Goal: Task Accomplishment & Management: Manage account settings

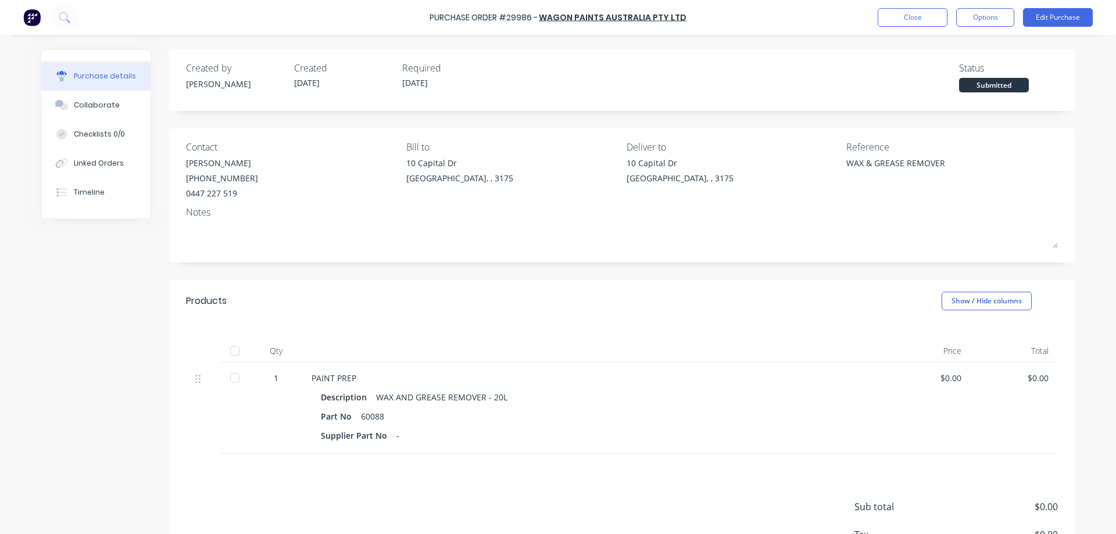
type textarea "x"
click at [911, 17] on button "Close" at bounding box center [913, 17] width 70 height 19
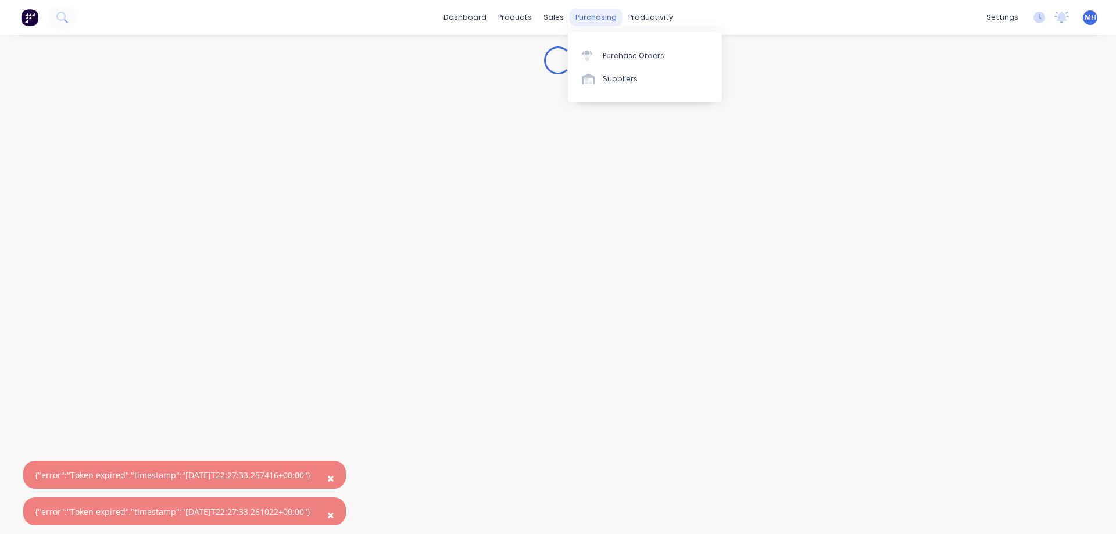
click at [595, 14] on div "purchasing" at bounding box center [596, 17] width 53 height 17
click at [613, 52] on div "Purchase Orders" at bounding box center [634, 56] width 62 height 10
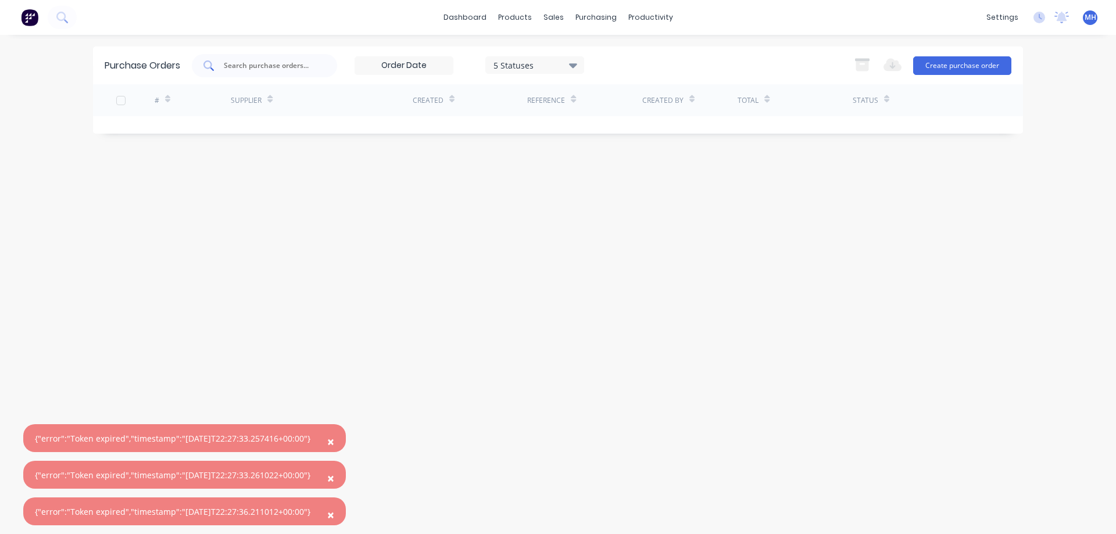
click at [294, 74] on div at bounding box center [264, 65] width 145 height 23
type input "29985"
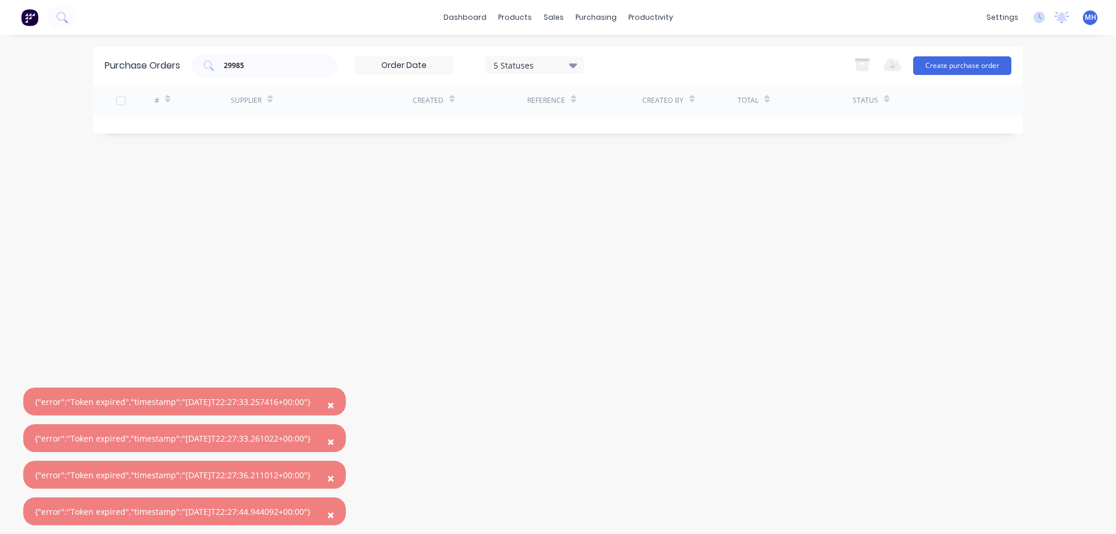
click at [334, 410] on span "×" at bounding box center [330, 405] width 7 height 16
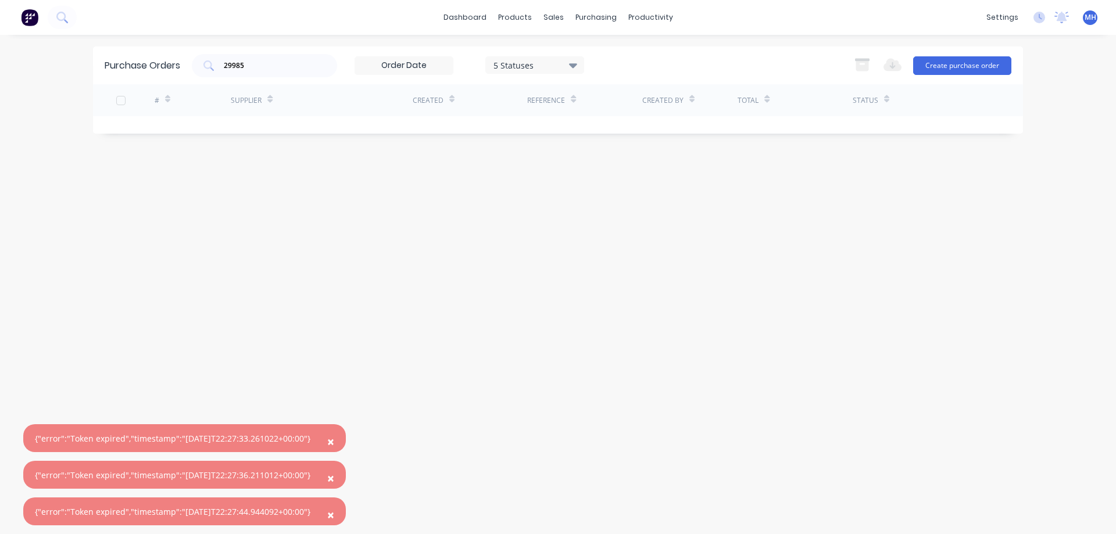
click at [346, 444] on button "×" at bounding box center [331, 442] width 30 height 28
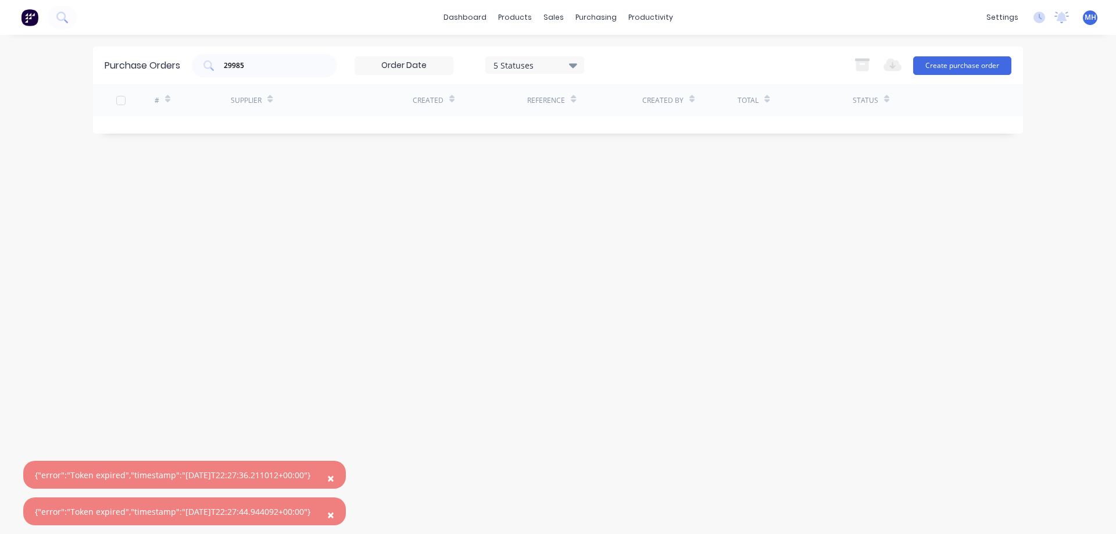
click at [334, 480] on span "×" at bounding box center [330, 478] width 7 height 16
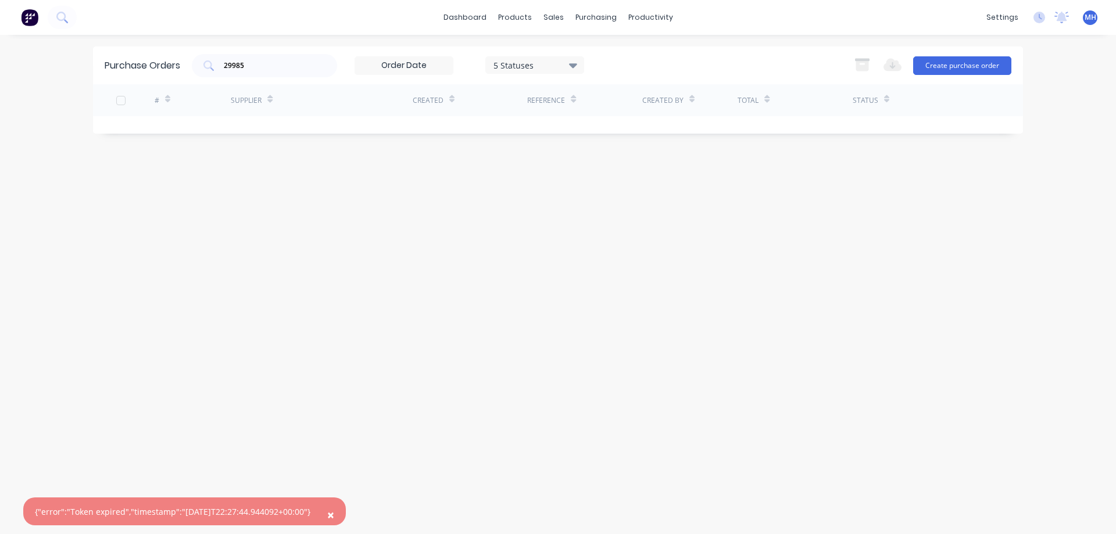
click at [338, 520] on button "×" at bounding box center [331, 515] width 30 height 28
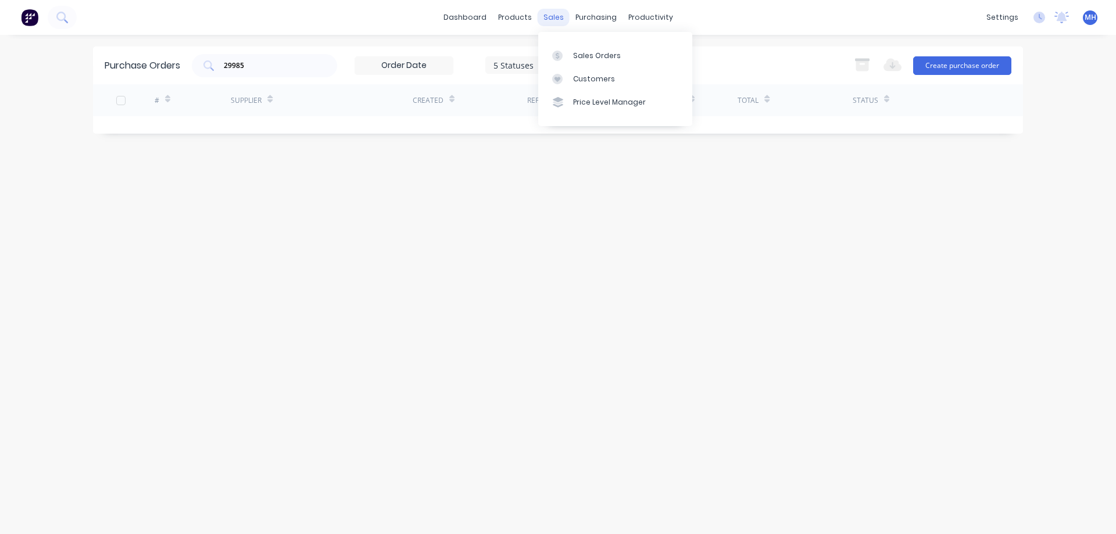
click at [555, 17] on div "sales" at bounding box center [554, 17] width 32 height 17
drag, startPoint x: 260, startPoint y: 68, endPoint x: 182, endPoint y: 67, distance: 77.9
click at [223, 67] on input "29985" at bounding box center [271, 66] width 97 height 12
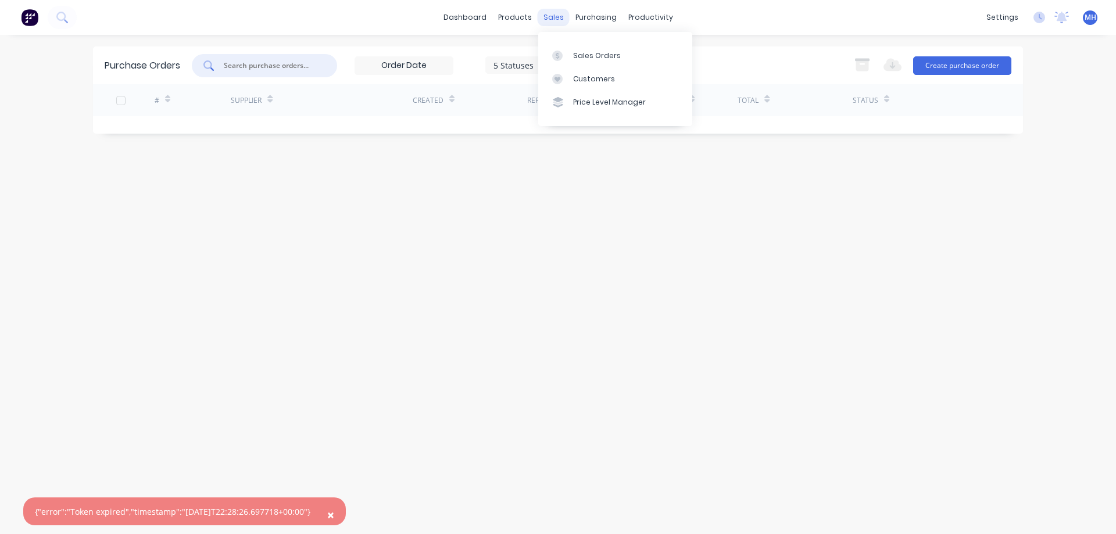
click at [550, 14] on div "sales" at bounding box center [554, 17] width 32 height 17
click at [579, 53] on div "Sales Orders" at bounding box center [597, 56] width 48 height 10
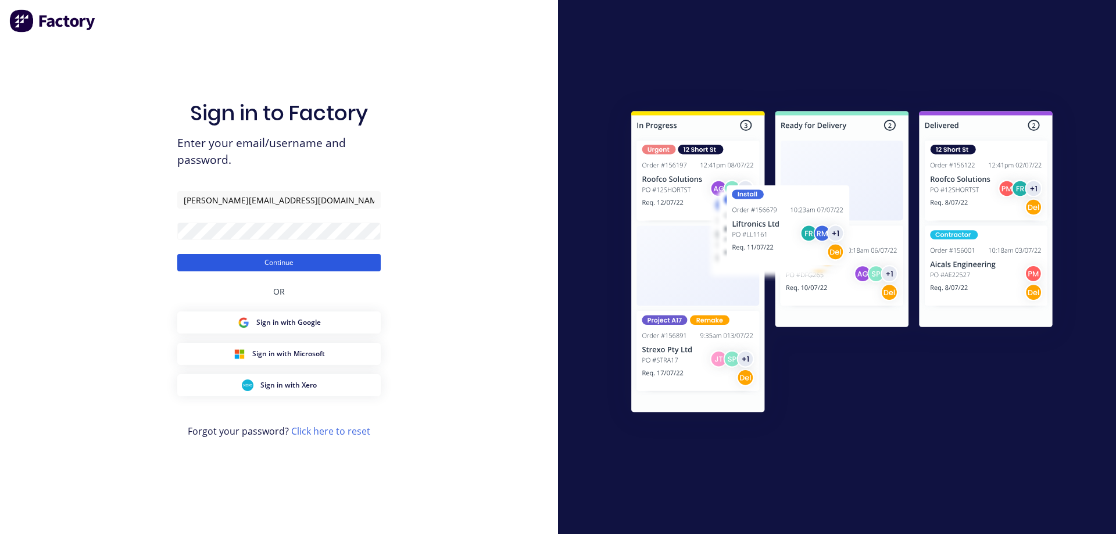
click at [298, 262] on button "Continue" at bounding box center [279, 262] width 204 height 17
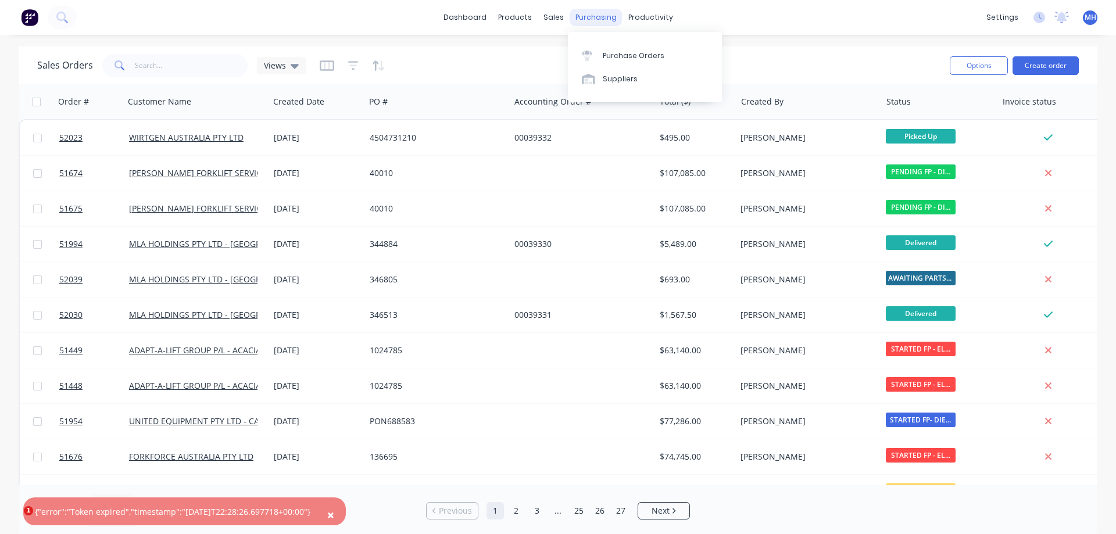
click at [592, 20] on div "purchasing" at bounding box center [596, 17] width 53 height 17
click at [619, 59] on div "Purchase Orders" at bounding box center [634, 56] width 62 height 10
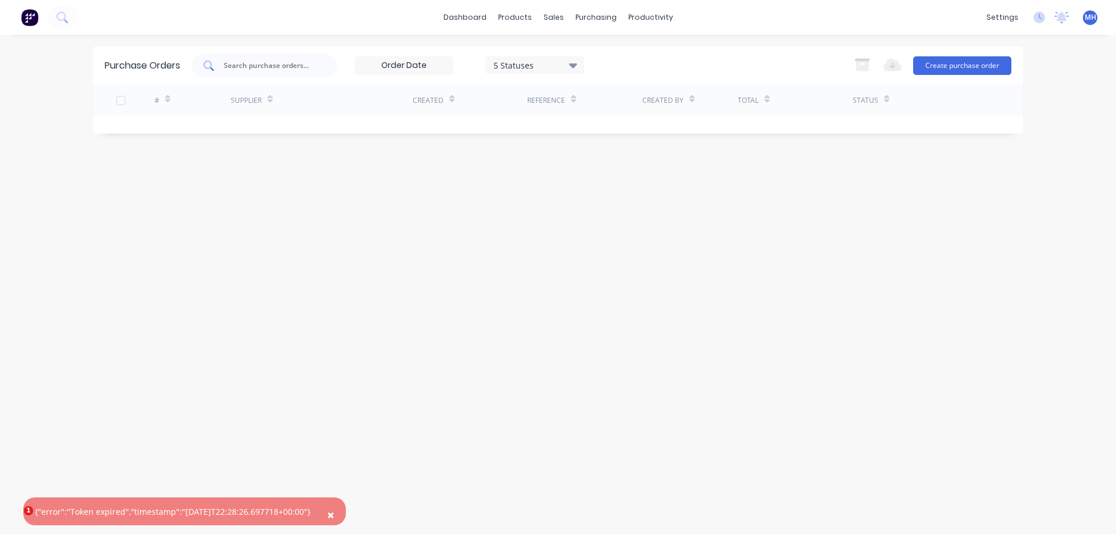
click at [245, 67] on input "text" at bounding box center [271, 66] width 97 height 12
type input "29985"
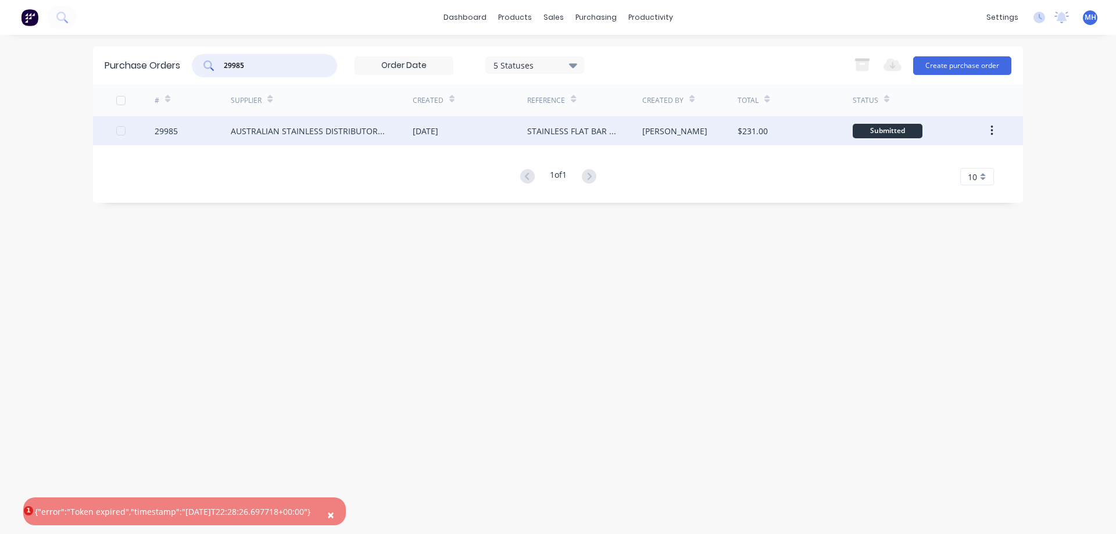
click at [334, 135] on div "AUSTRALIAN STAINLESS DISTRIBUTORS P/L" at bounding box center [310, 131] width 159 height 12
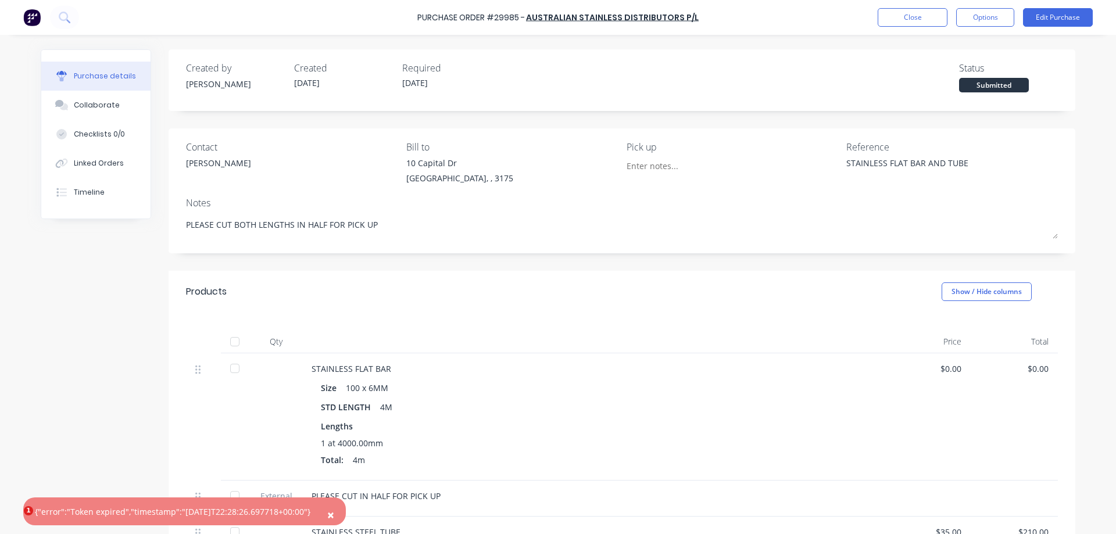
scroll to position [199, 0]
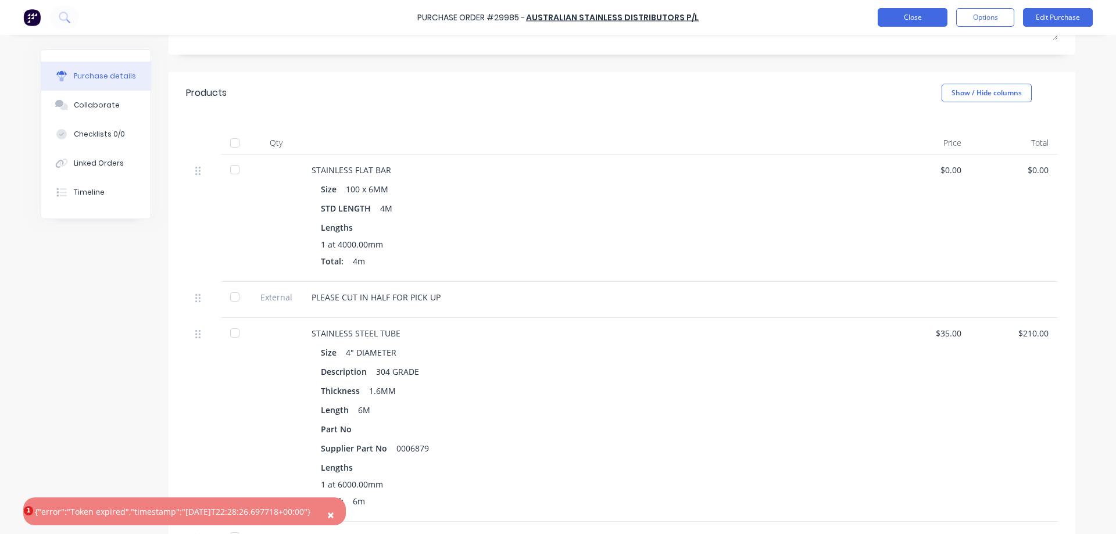
click at [924, 19] on button "Close" at bounding box center [913, 17] width 70 height 19
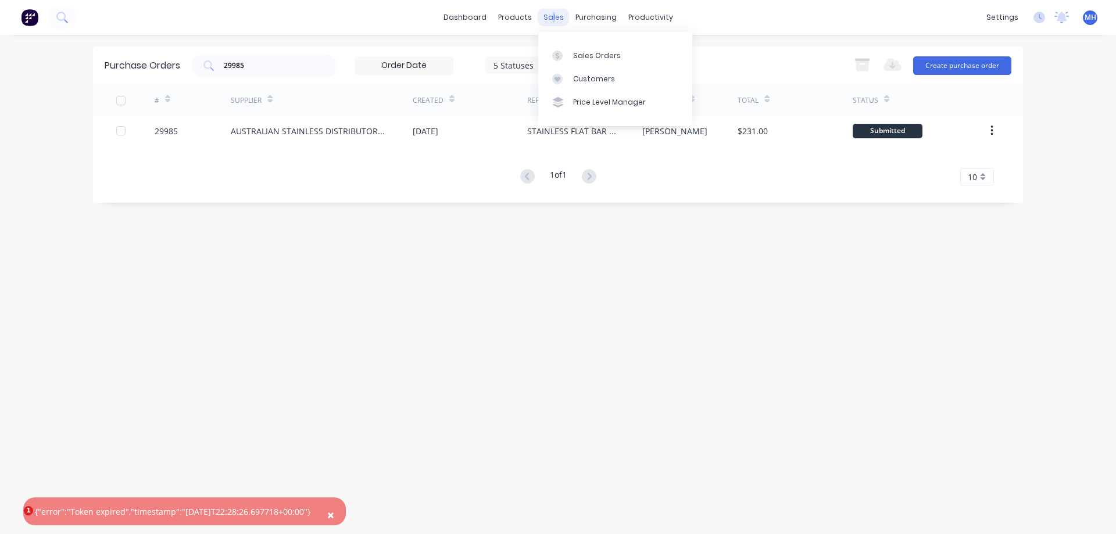
click at [554, 16] on div "sales" at bounding box center [554, 17] width 32 height 17
click at [567, 53] on div at bounding box center [560, 56] width 17 height 10
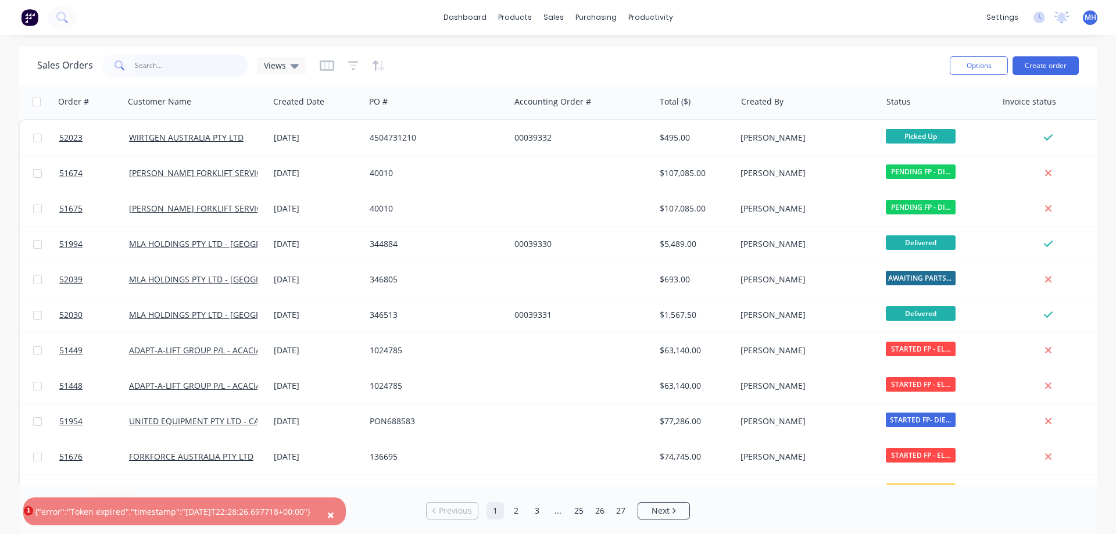
click at [167, 62] on input "text" at bounding box center [191, 65] width 113 height 23
type input "29985"
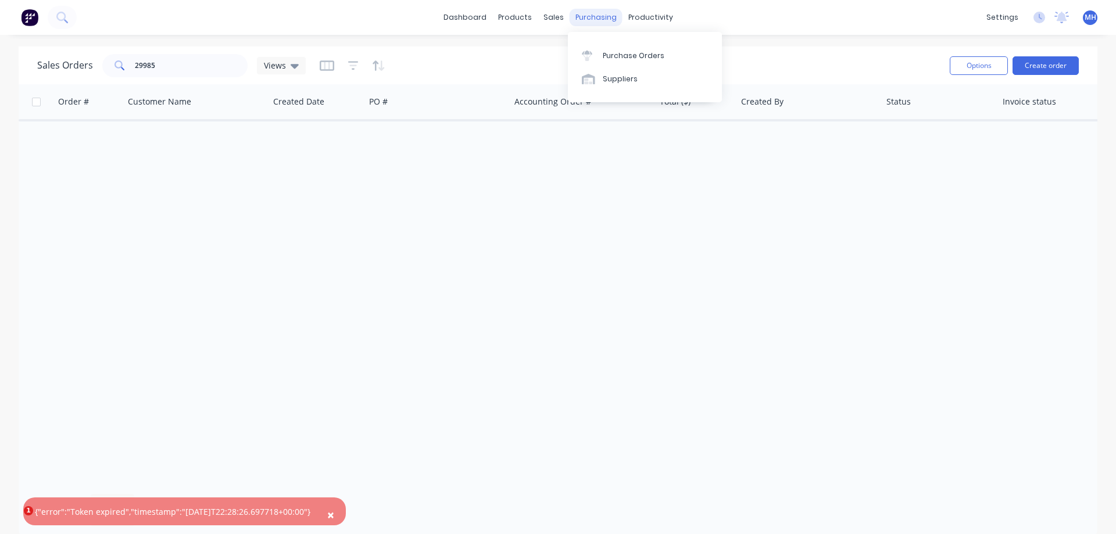
click at [594, 19] on div "purchasing" at bounding box center [596, 17] width 53 height 17
click at [609, 53] on div "Purchase Orders" at bounding box center [634, 56] width 62 height 10
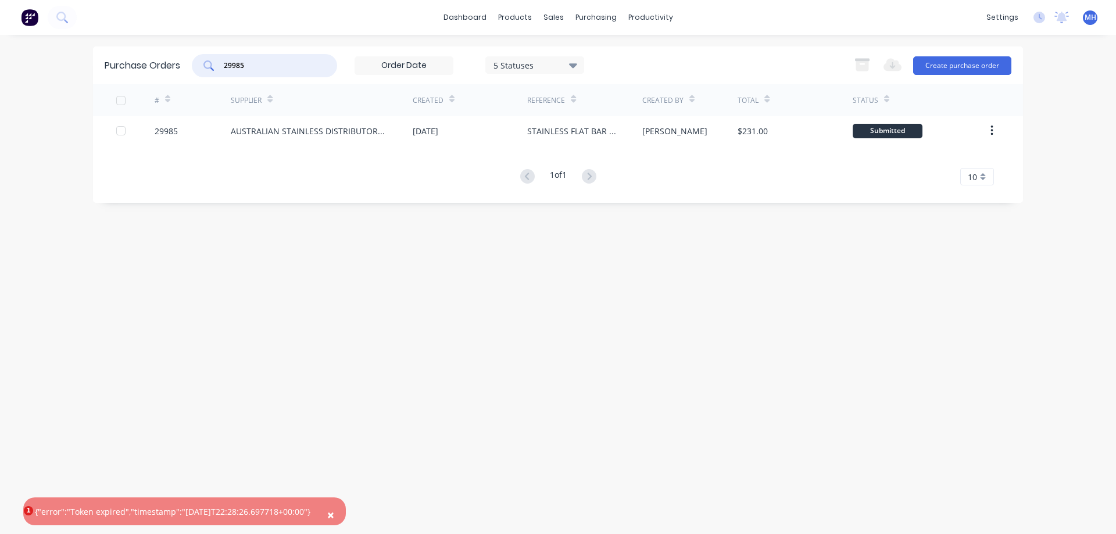
drag, startPoint x: 252, startPoint y: 70, endPoint x: 160, endPoint y: 60, distance: 92.3
click at [223, 61] on input "29985" at bounding box center [271, 66] width 97 height 12
type input "29944"
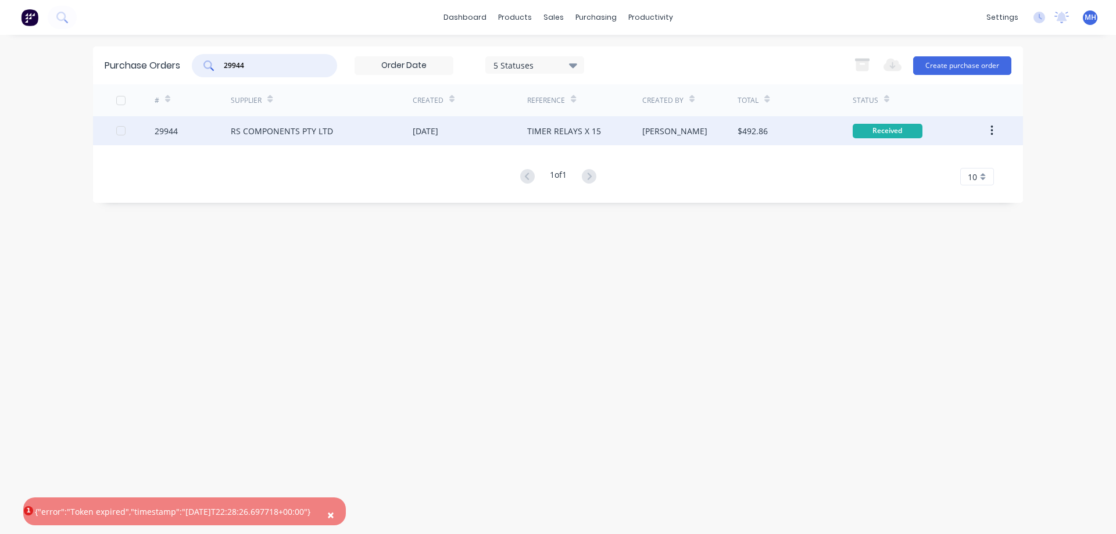
click at [320, 135] on div "RS COMPONENTS PTY LTD" at bounding box center [282, 131] width 102 height 12
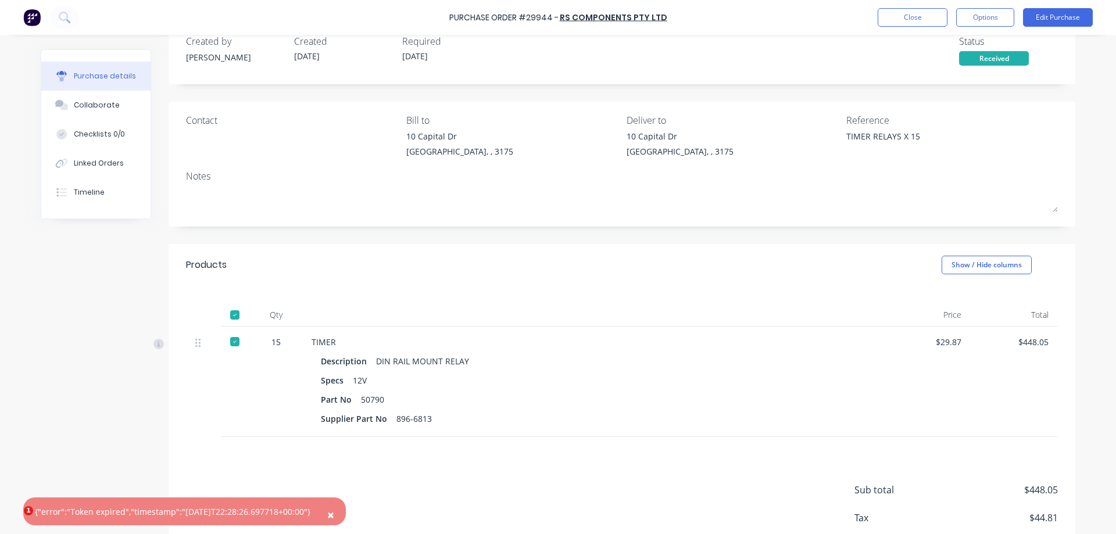
scroll to position [93, 0]
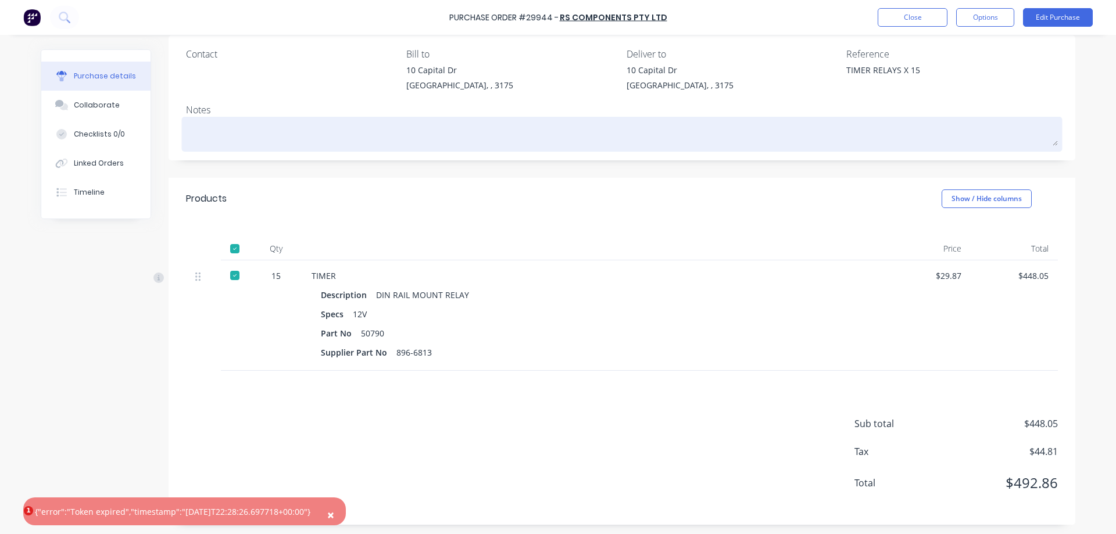
drag, startPoint x: 517, startPoint y: 145, endPoint x: 501, endPoint y: 122, distance: 28.7
click at [516, 144] on div at bounding box center [622, 134] width 872 height 29
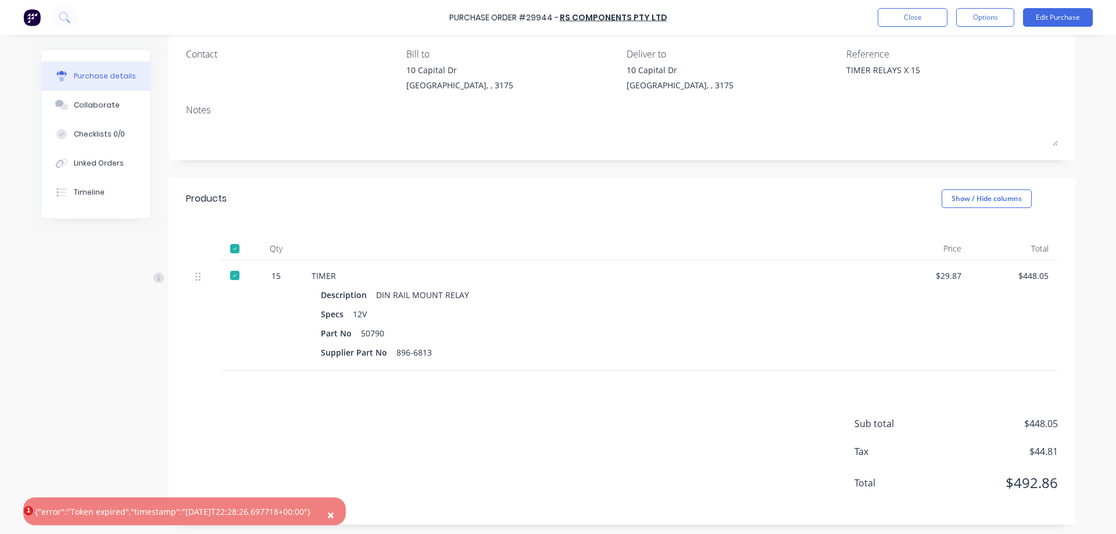
click at [334, 515] on span "×" at bounding box center [330, 515] width 7 height 16
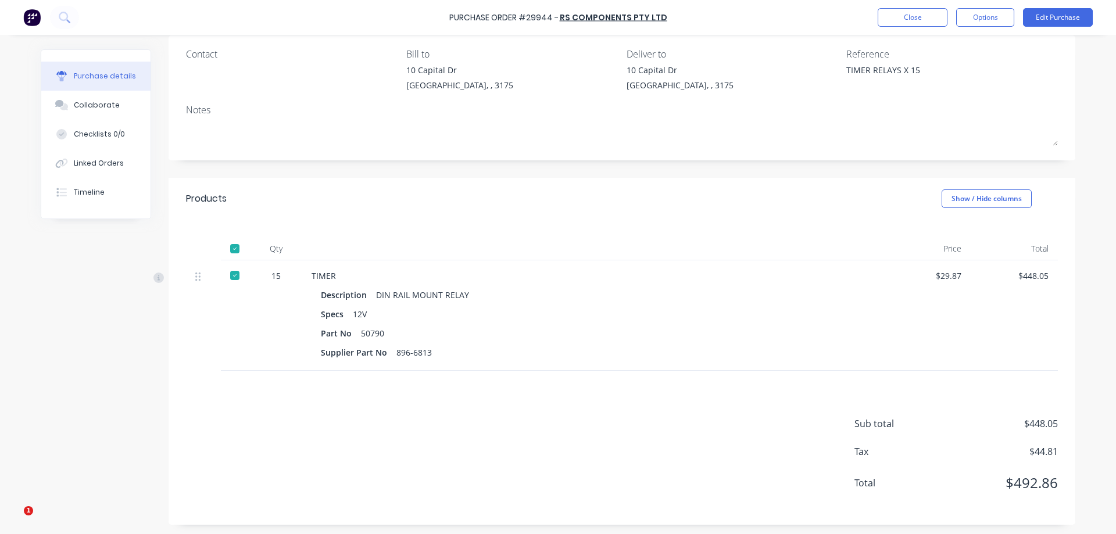
scroll to position [0, 0]
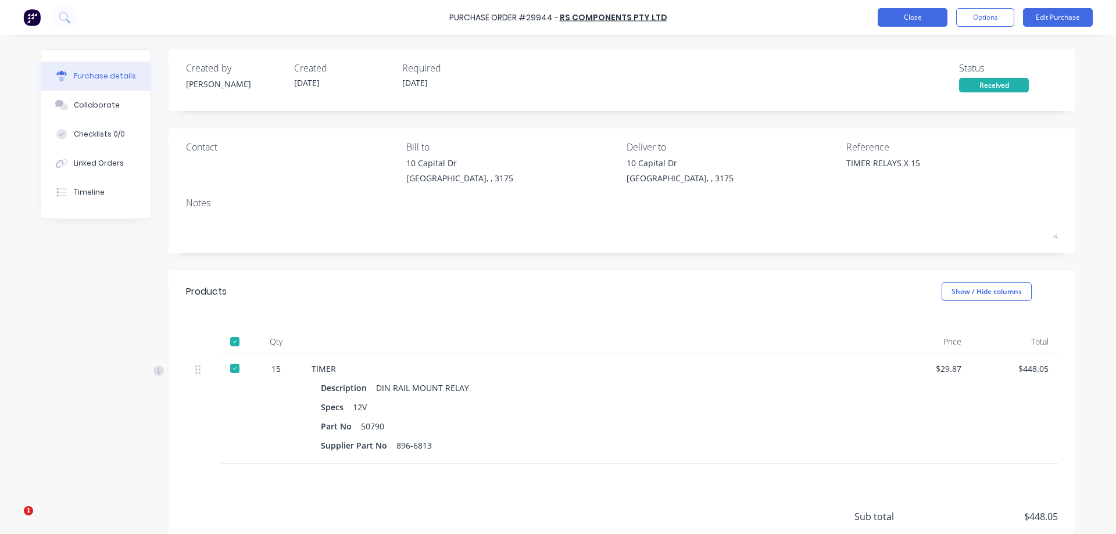
click at [905, 22] on button "Close" at bounding box center [913, 17] width 70 height 19
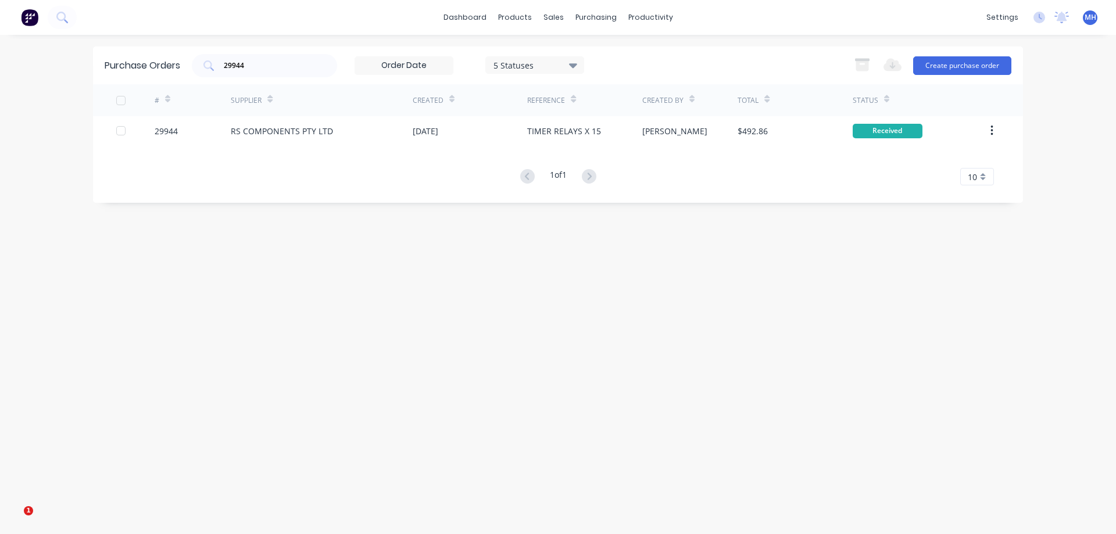
drag, startPoint x: 274, startPoint y: 58, endPoint x: 161, endPoint y: 51, distance: 113.1
click at [156, 51] on div "Purchase Orders 29944 5 Statuses 5 Statuses Export to Excel (XLSX) Create purch…" at bounding box center [558, 66] width 930 height 38
drag, startPoint x: 256, startPoint y: 68, endPoint x: 144, endPoint y: 60, distance: 113.1
click at [223, 60] on input "29944" at bounding box center [271, 66] width 97 height 12
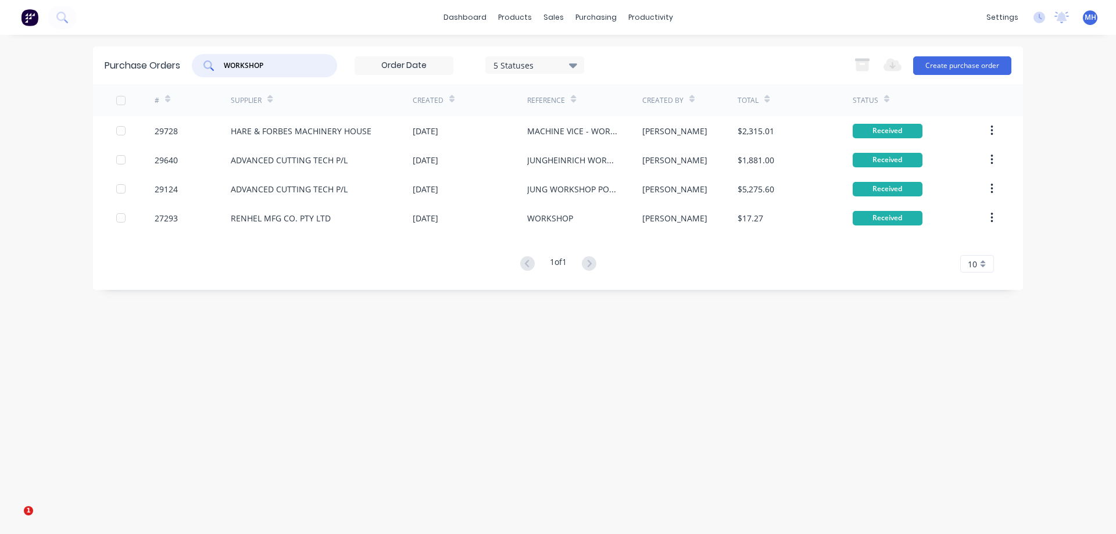
drag, startPoint x: 281, startPoint y: 60, endPoint x: 76, endPoint y: 91, distance: 208.1
click at [223, 72] on input "WORKSHOP" at bounding box center [271, 66] width 97 height 12
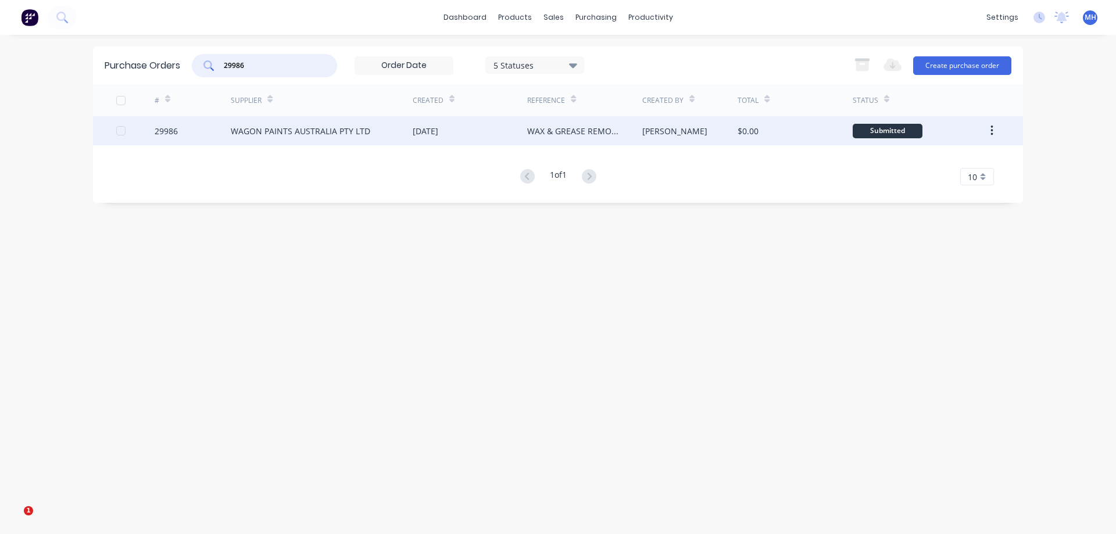
type input "29986"
click at [316, 125] on div "WAGON PAINTS AUSTRALIA PTY LTD" at bounding box center [322, 130] width 182 height 29
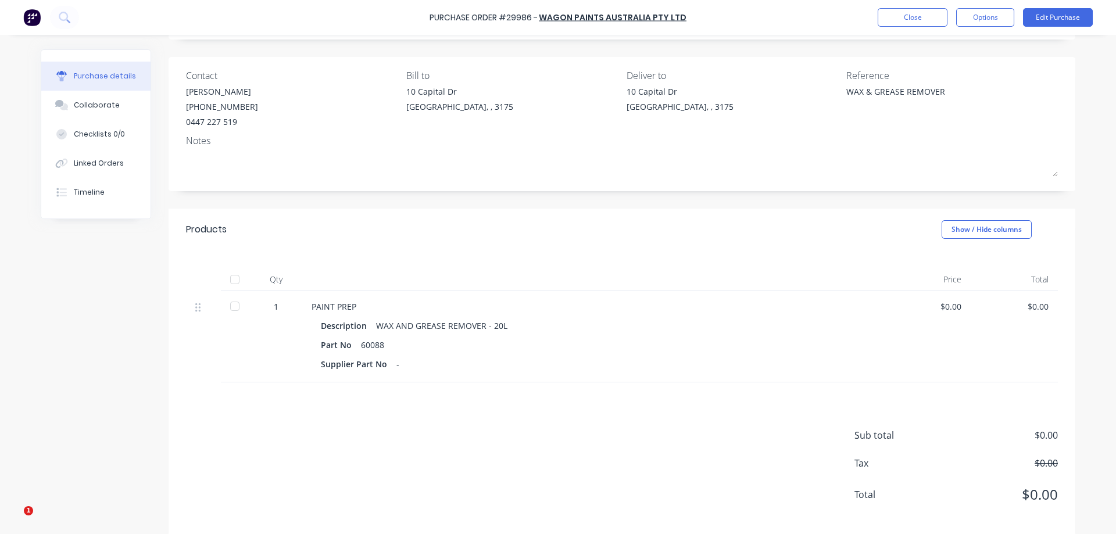
scroll to position [83, 0]
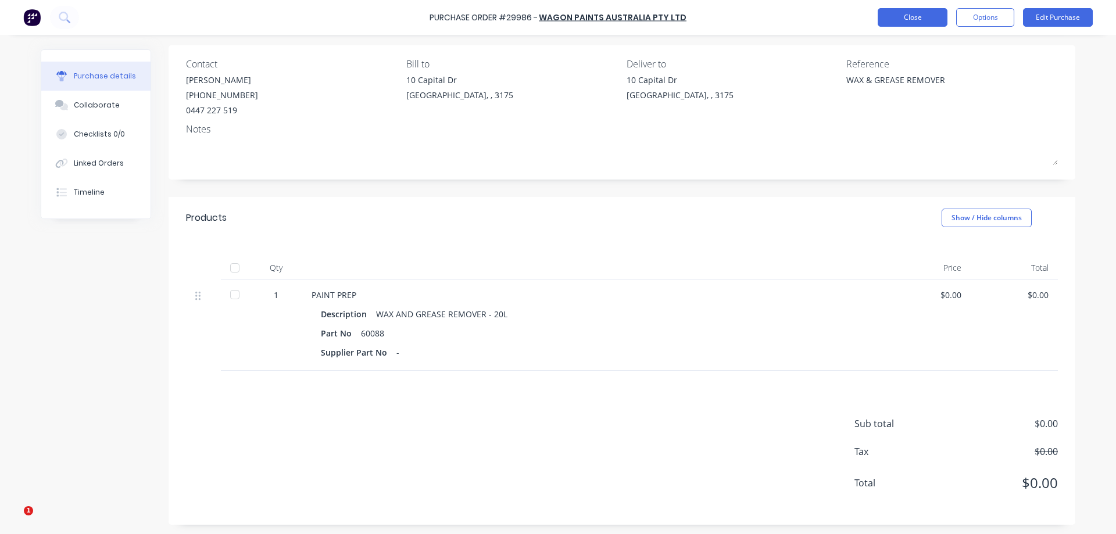
click at [911, 15] on button "Close" at bounding box center [913, 17] width 70 height 19
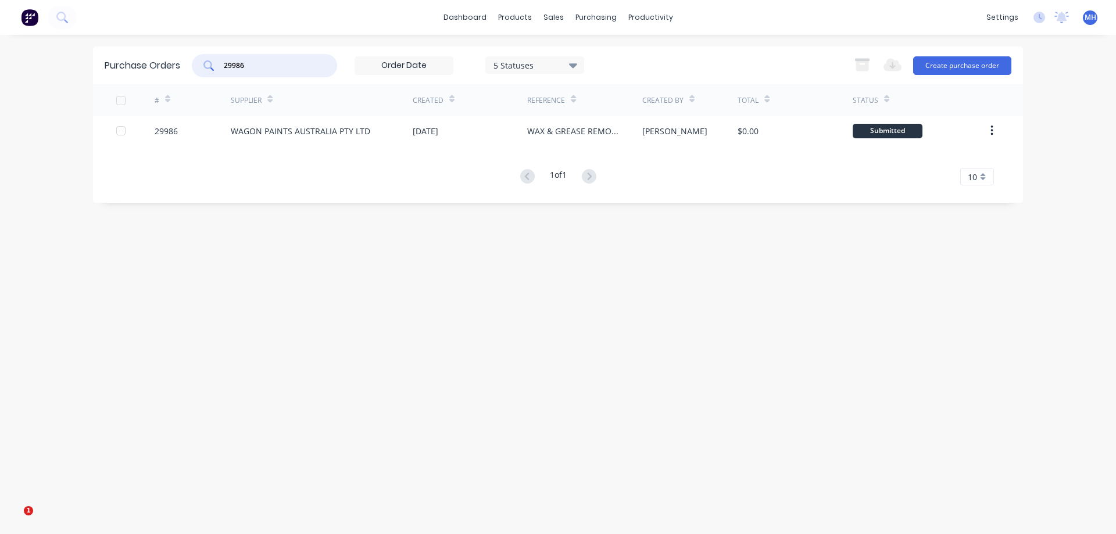
click at [266, 67] on input "29986" at bounding box center [271, 66] width 97 height 12
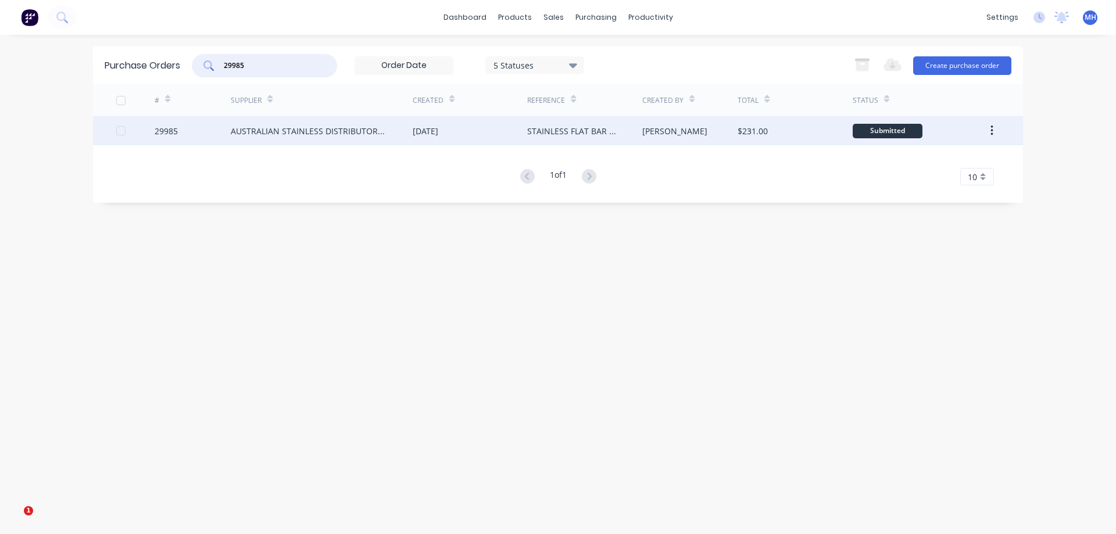
type input "29985"
click at [269, 128] on div "AUSTRALIAN STAINLESS DISTRIBUTORS P/L" at bounding box center [310, 131] width 159 height 12
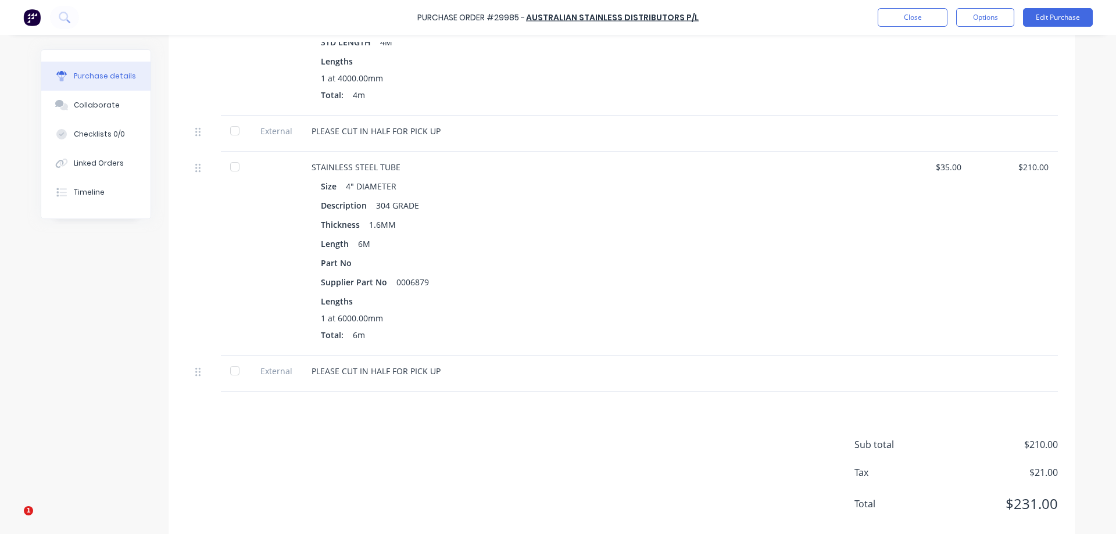
scroll to position [386, 0]
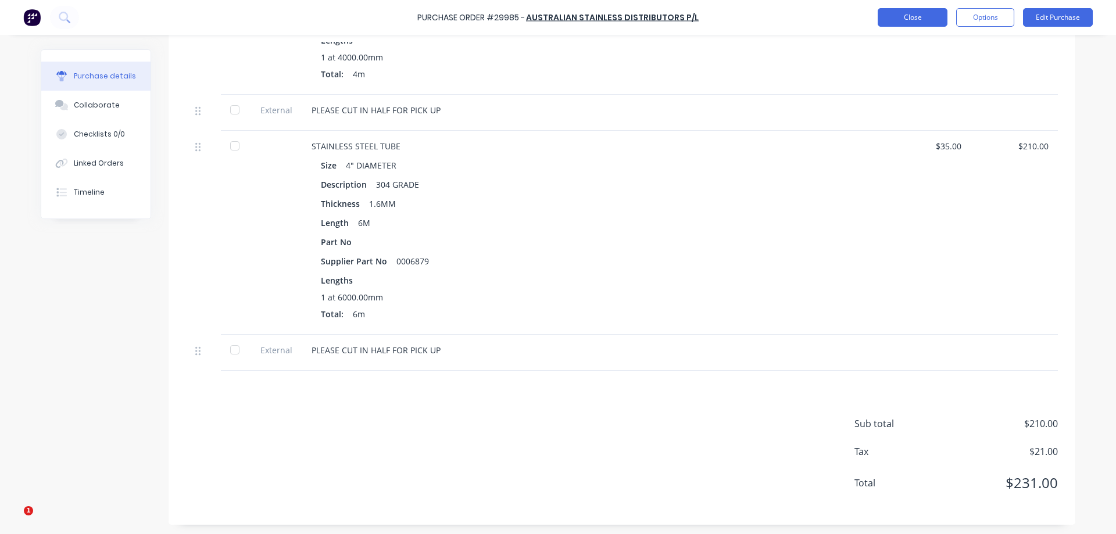
click at [906, 26] on button "Close" at bounding box center [913, 17] width 70 height 19
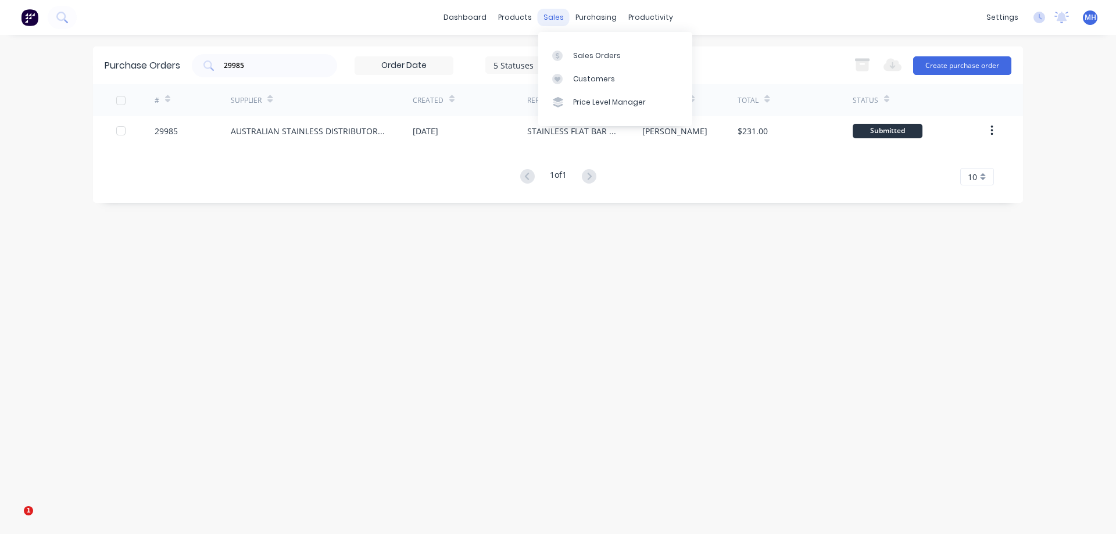
click at [545, 16] on div "sales" at bounding box center [554, 17] width 32 height 17
click at [583, 55] on div "Sales Orders" at bounding box center [597, 56] width 48 height 10
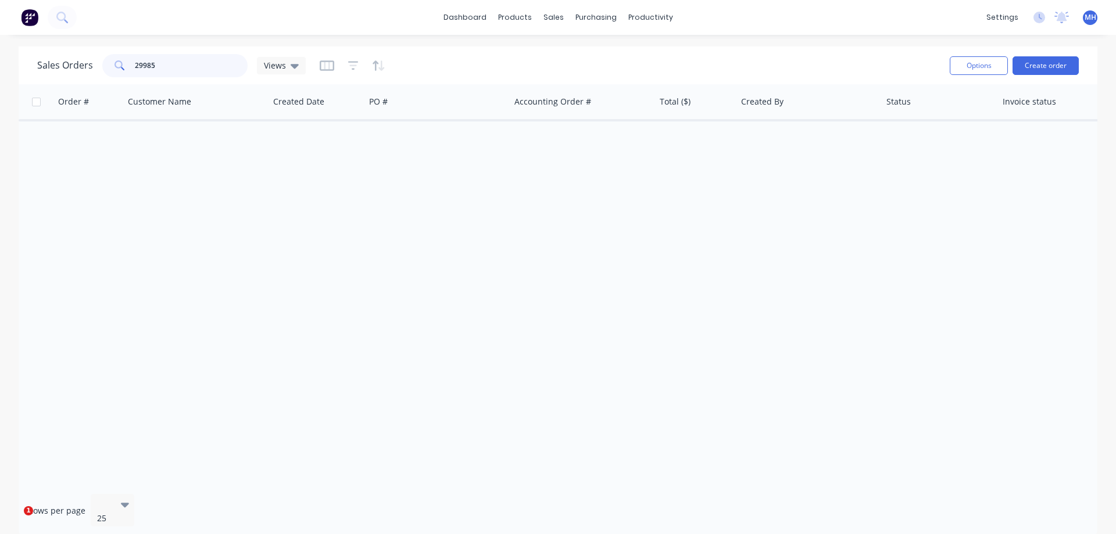
drag, startPoint x: 168, startPoint y: 59, endPoint x: 42, endPoint y: 76, distance: 127.3
click at [135, 76] on input "29985" at bounding box center [191, 65] width 113 height 23
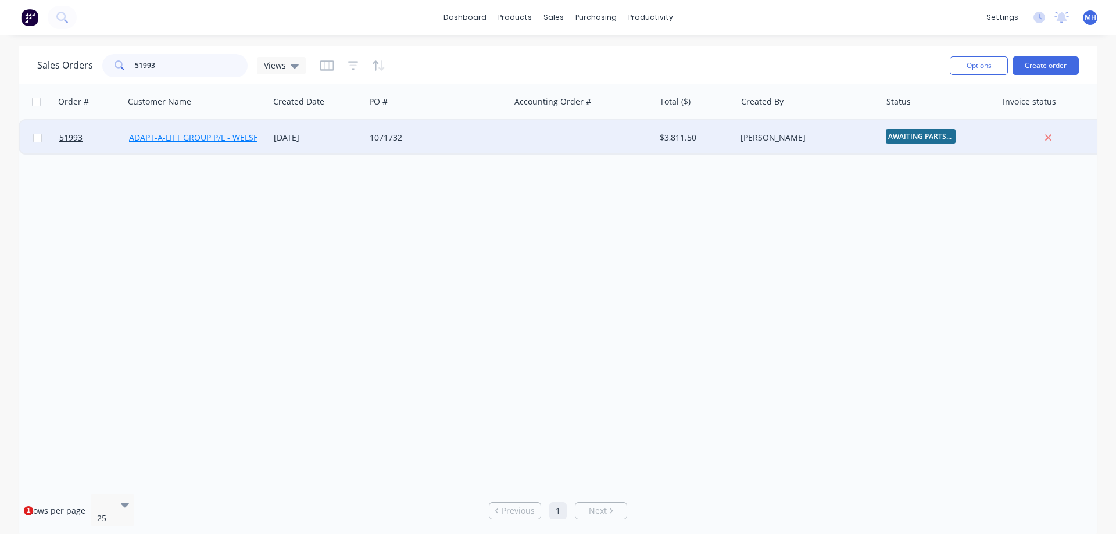
type input "51993"
click at [230, 138] on link "ADAPT-A-LIFT GROUP P/L - WELSHPOOL" at bounding box center [205, 137] width 152 height 11
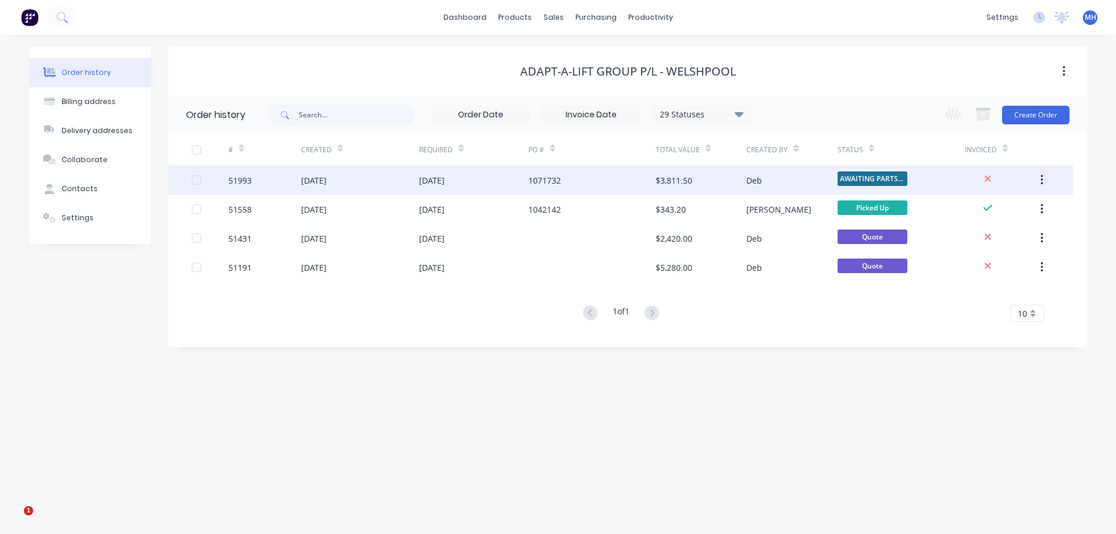
click at [292, 184] on div "51993" at bounding box center [265, 180] width 73 height 29
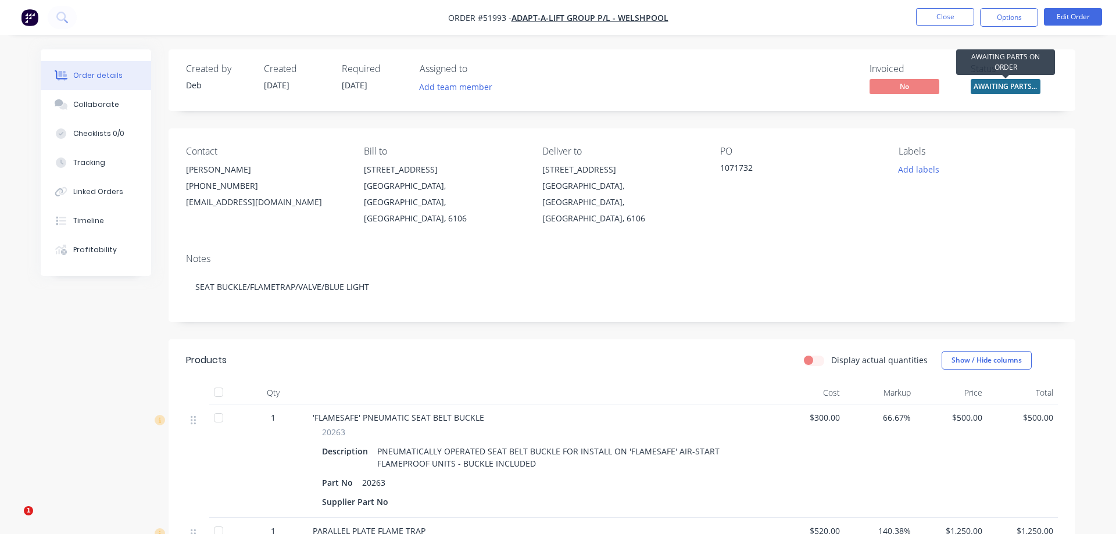
click at [1002, 83] on span "AWAITING PARTS ..." at bounding box center [1006, 86] width 70 height 15
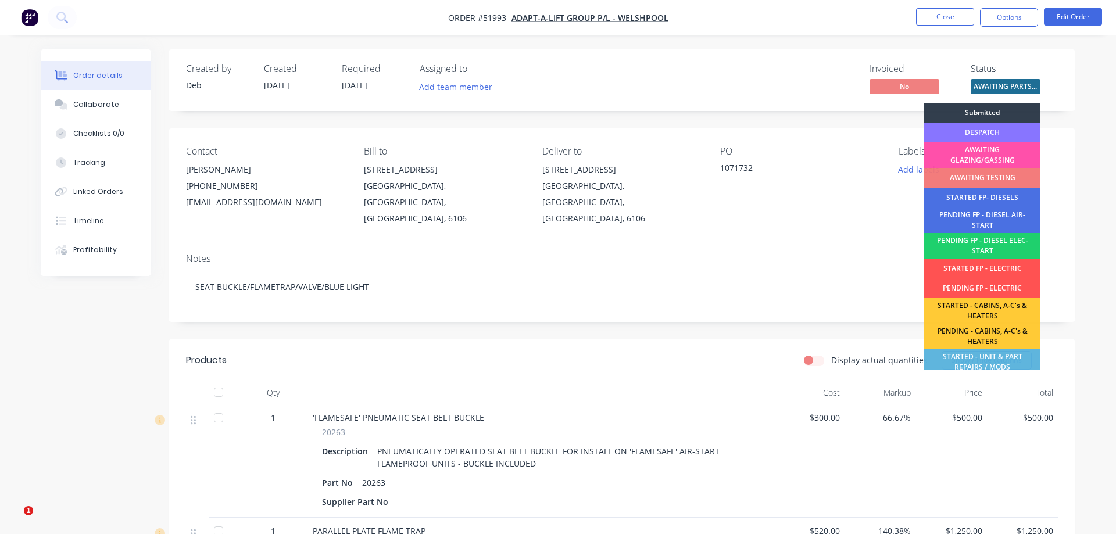
click at [858, 174] on div "1071732" at bounding box center [792, 170] width 145 height 16
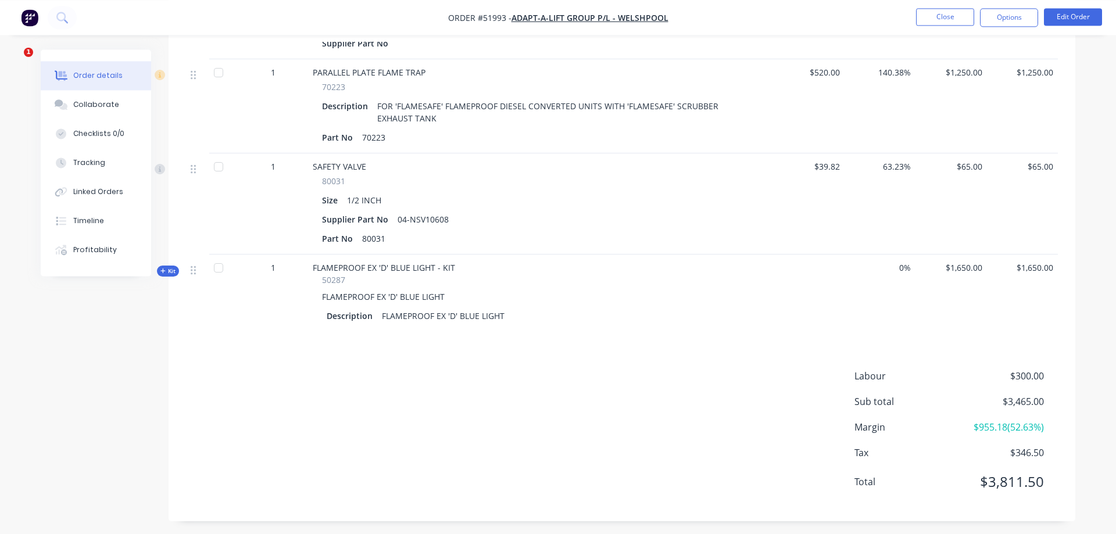
scroll to position [459, 0]
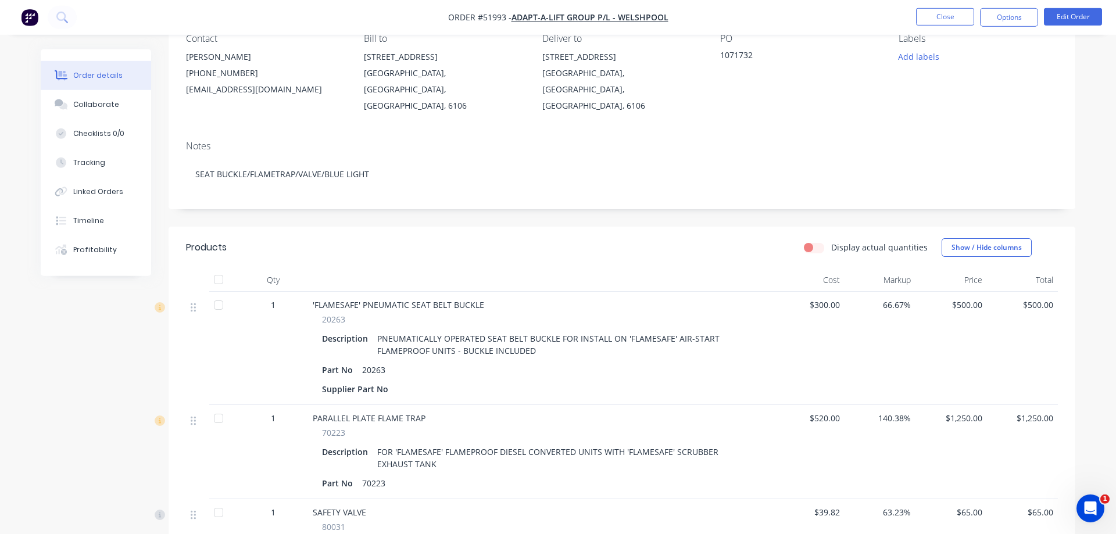
scroll to position [59, 0]
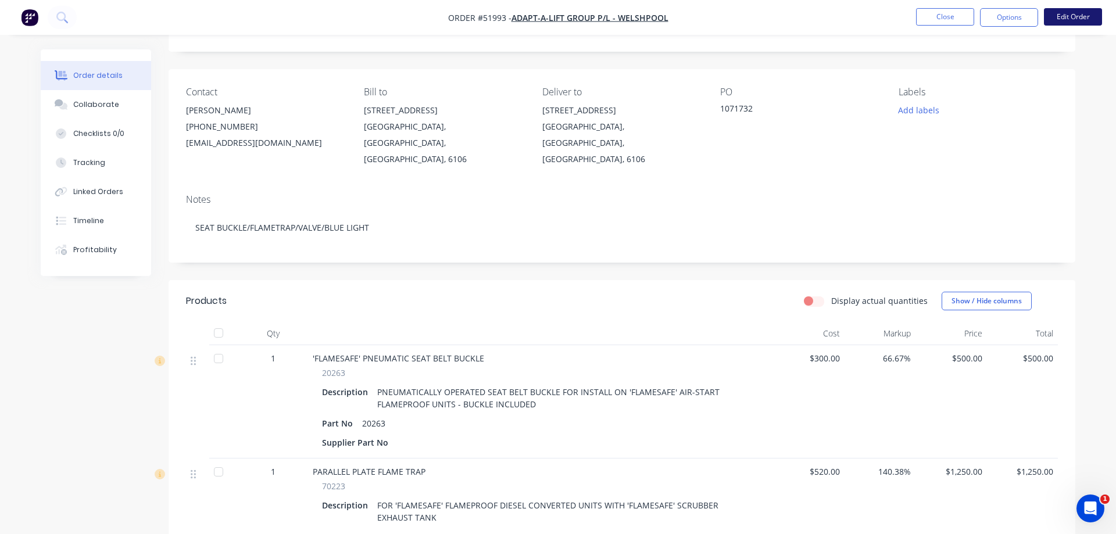
click at [1083, 15] on button "Edit Order" at bounding box center [1073, 16] width 58 height 17
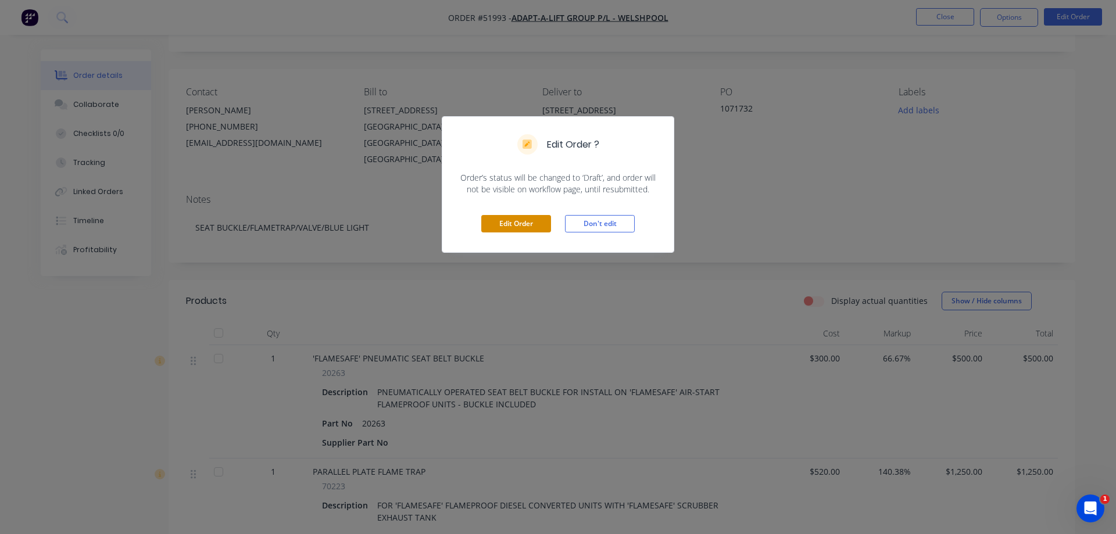
click at [499, 221] on button "Edit Order" at bounding box center [516, 223] width 70 height 17
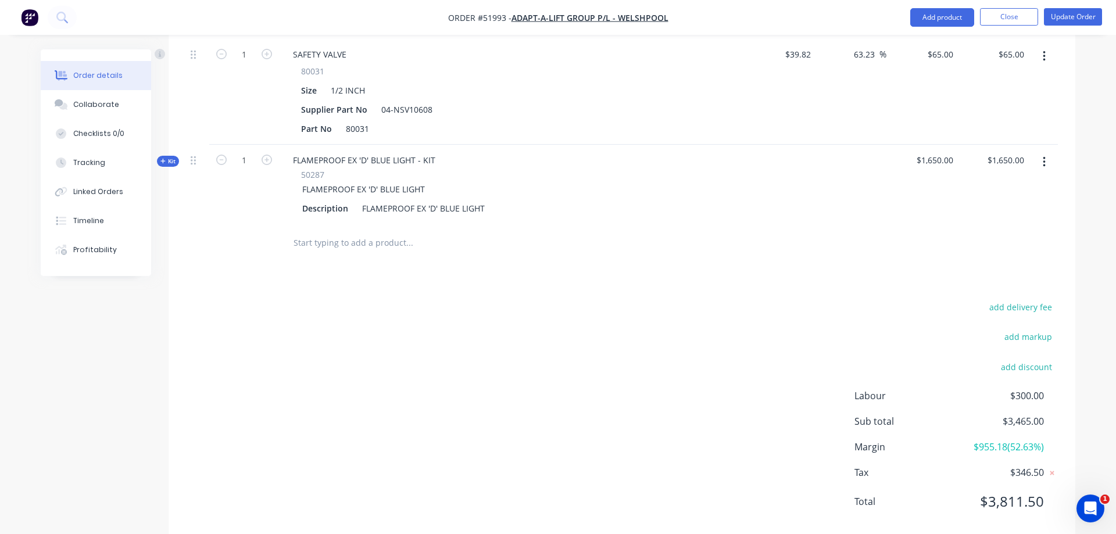
scroll to position [622, 0]
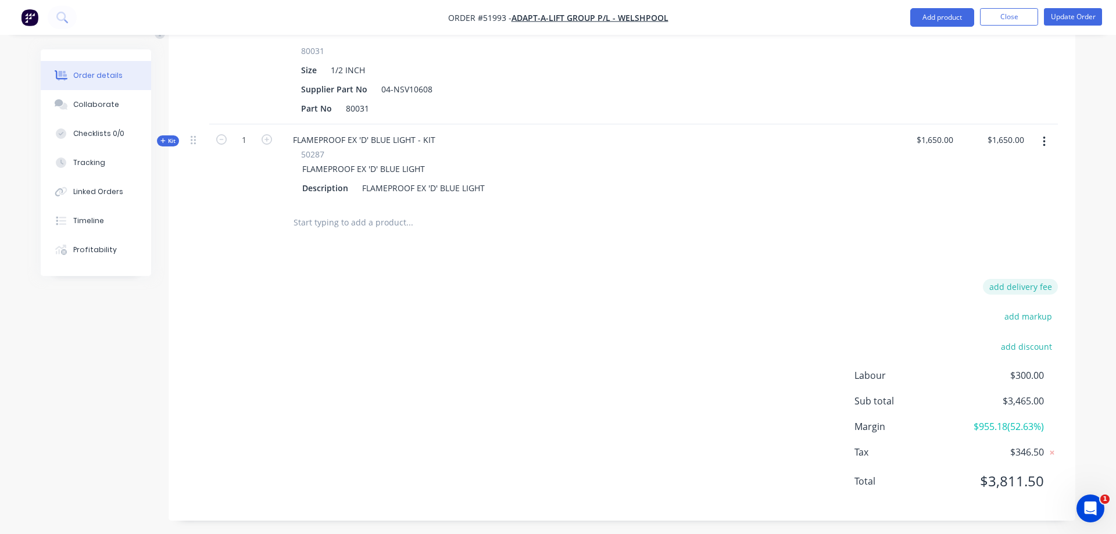
click at [1027, 282] on button "add delivery fee" at bounding box center [1020, 287] width 75 height 16
type input "65"
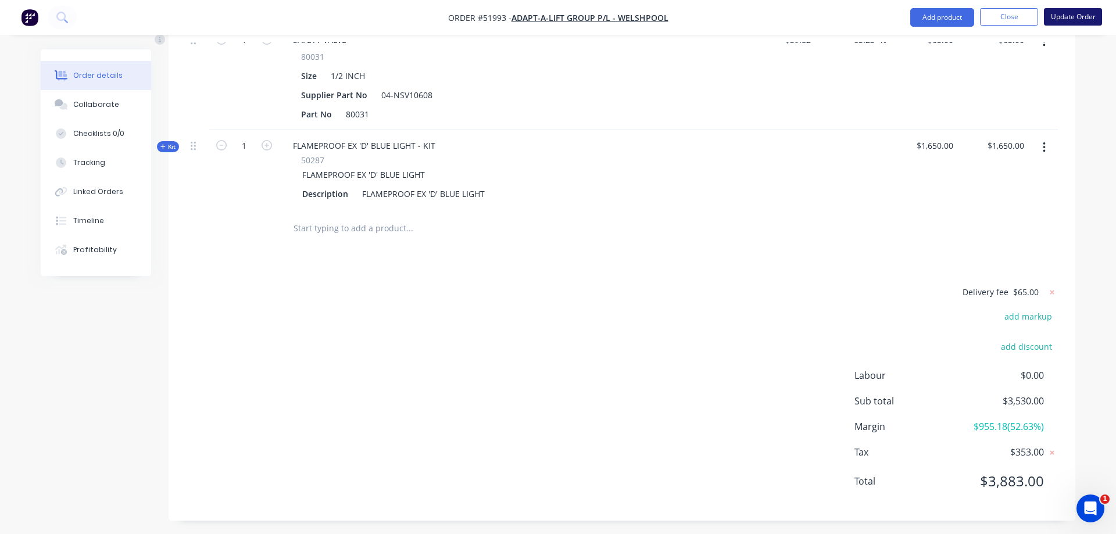
click at [1080, 18] on button "Update Order" at bounding box center [1073, 16] width 58 height 17
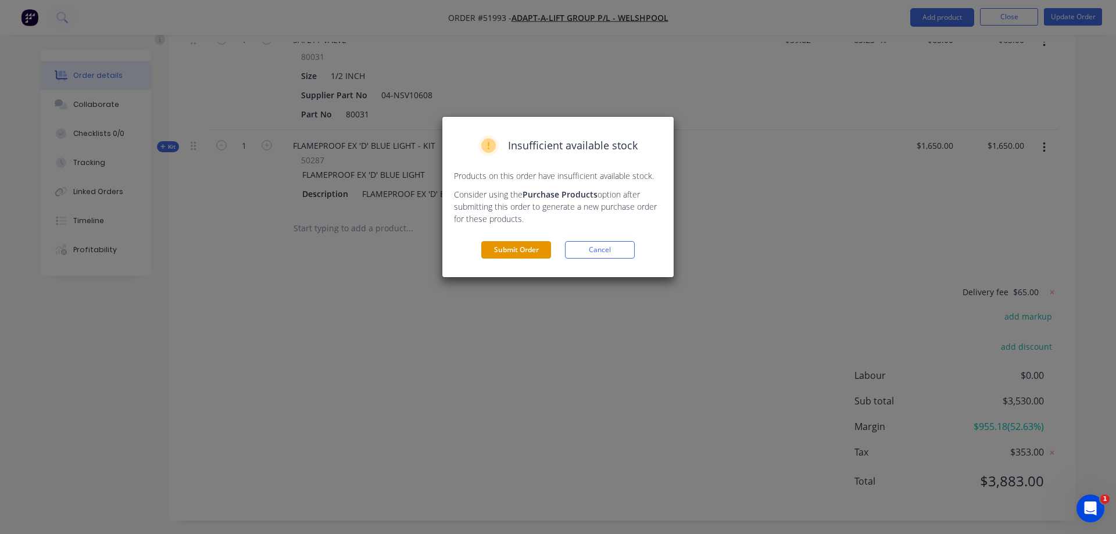
click at [503, 252] on button "Submit Order" at bounding box center [516, 249] width 70 height 17
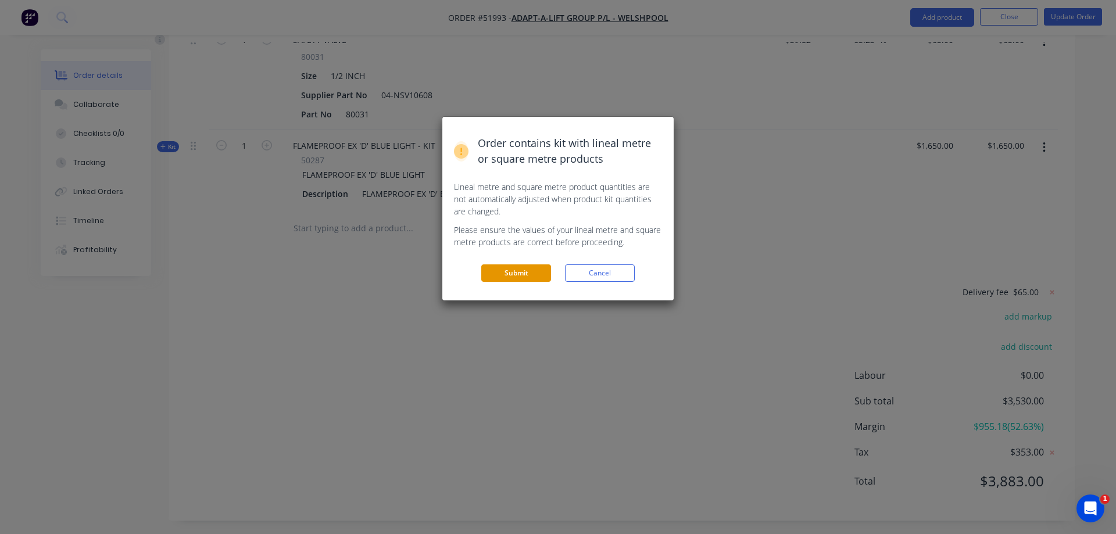
click at [533, 275] on button "Submit" at bounding box center [516, 273] width 70 height 17
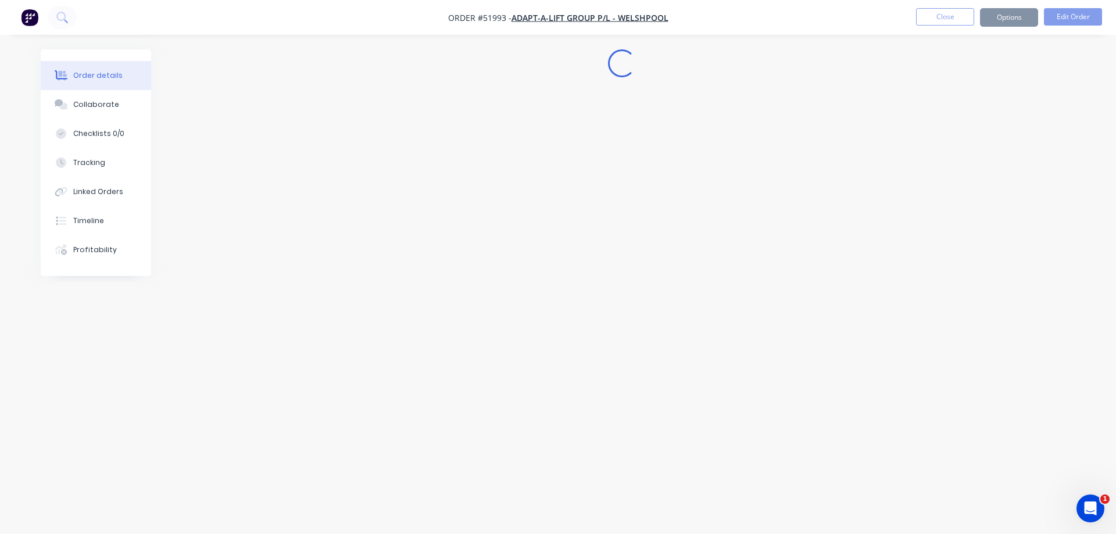
scroll to position [0, 0]
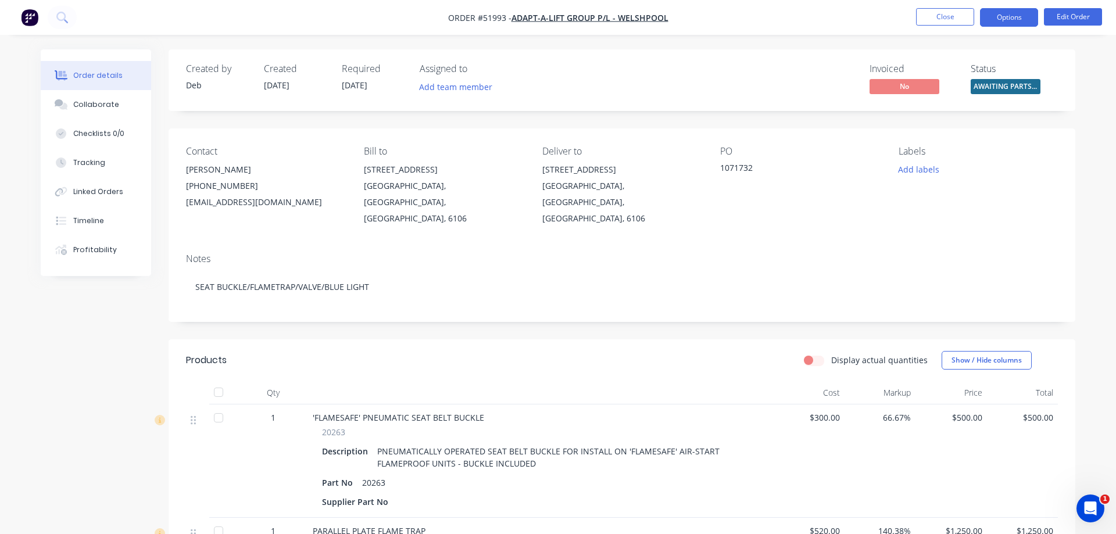
click at [1003, 19] on button "Options" at bounding box center [1009, 17] width 58 height 19
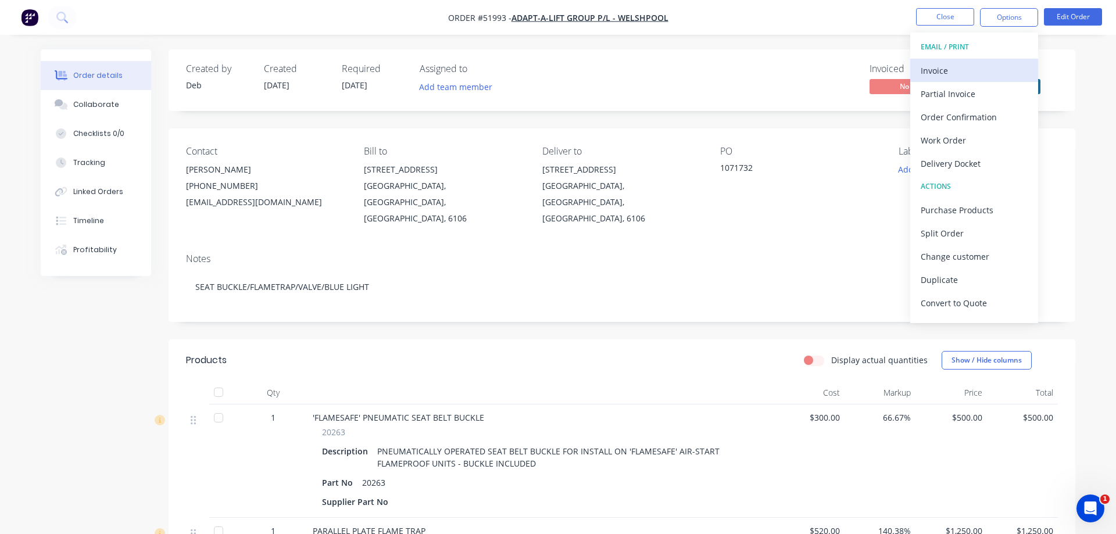
click at [956, 70] on div "Invoice" at bounding box center [974, 70] width 107 height 17
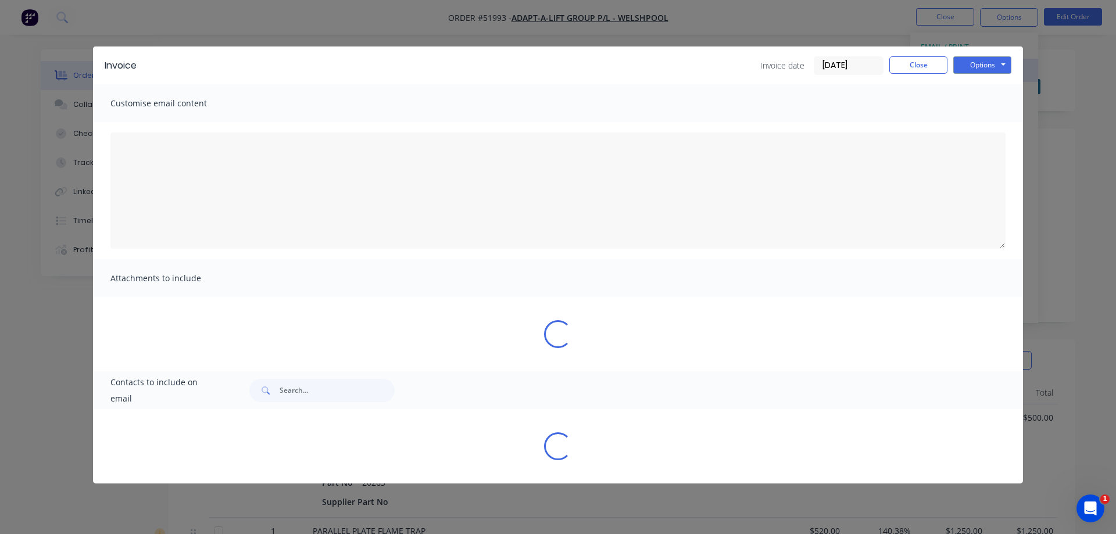
type textarea "A PDF copy of the order has been attached to this email. To view your order onl…"
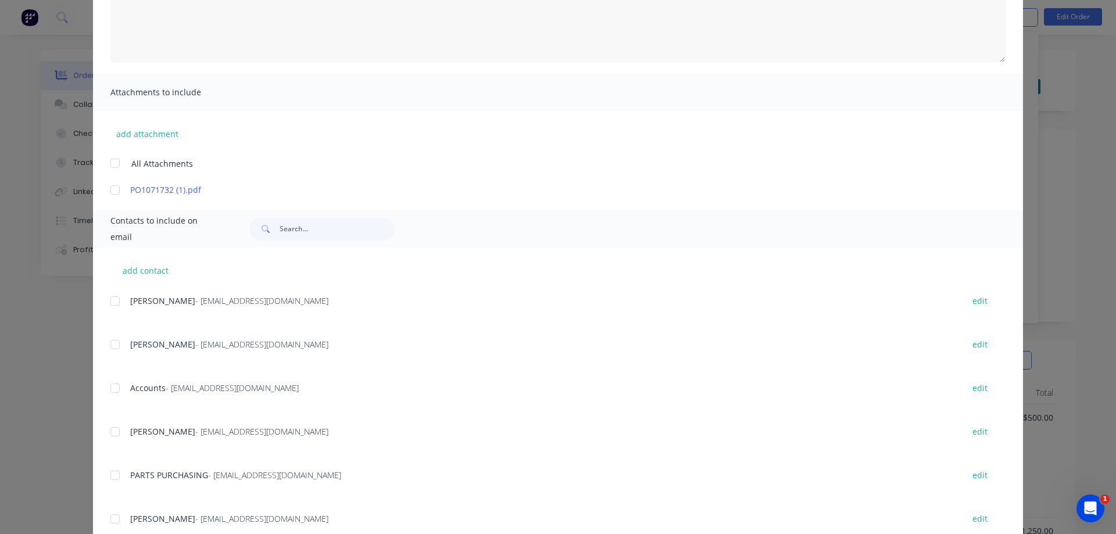
scroll to position [223, 0]
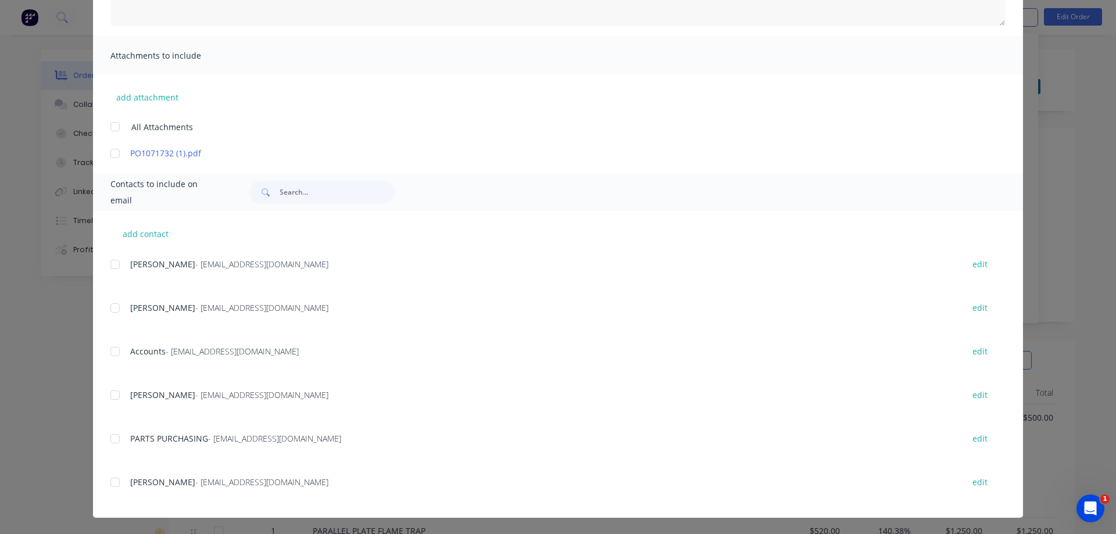
click at [115, 487] on div at bounding box center [114, 482] width 23 height 23
click at [115, 352] on div at bounding box center [114, 351] width 23 height 23
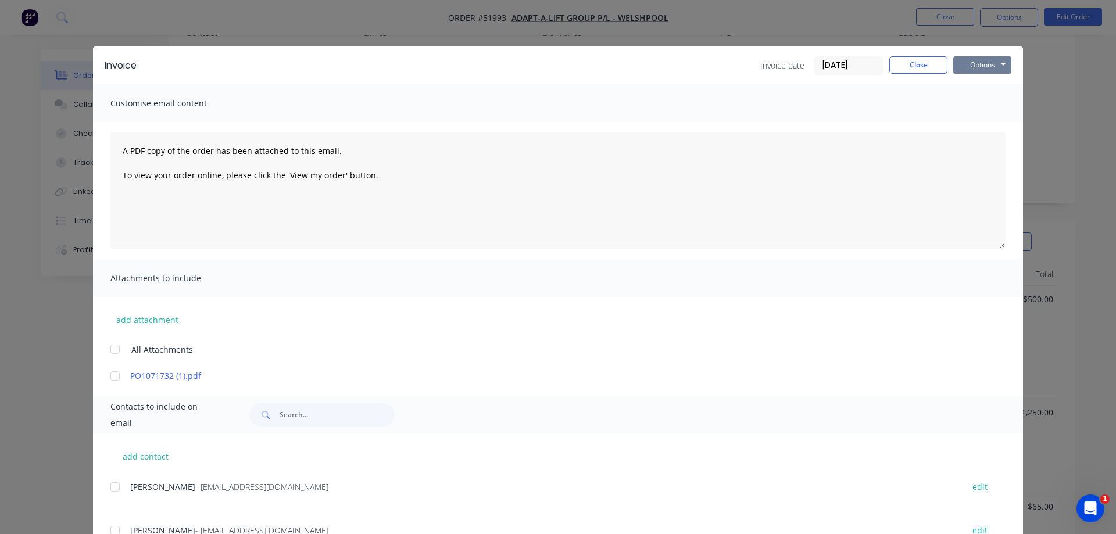
click at [974, 64] on button "Options" at bounding box center [983, 64] width 58 height 17
click at [987, 129] on button "Email" at bounding box center [991, 124] width 74 height 19
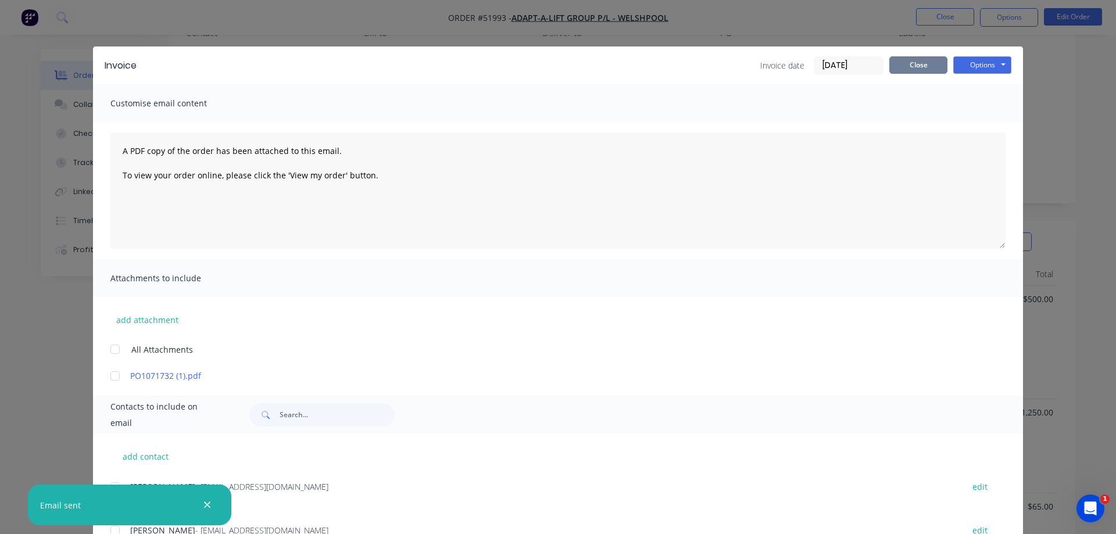
click at [917, 70] on button "Close" at bounding box center [919, 64] width 58 height 17
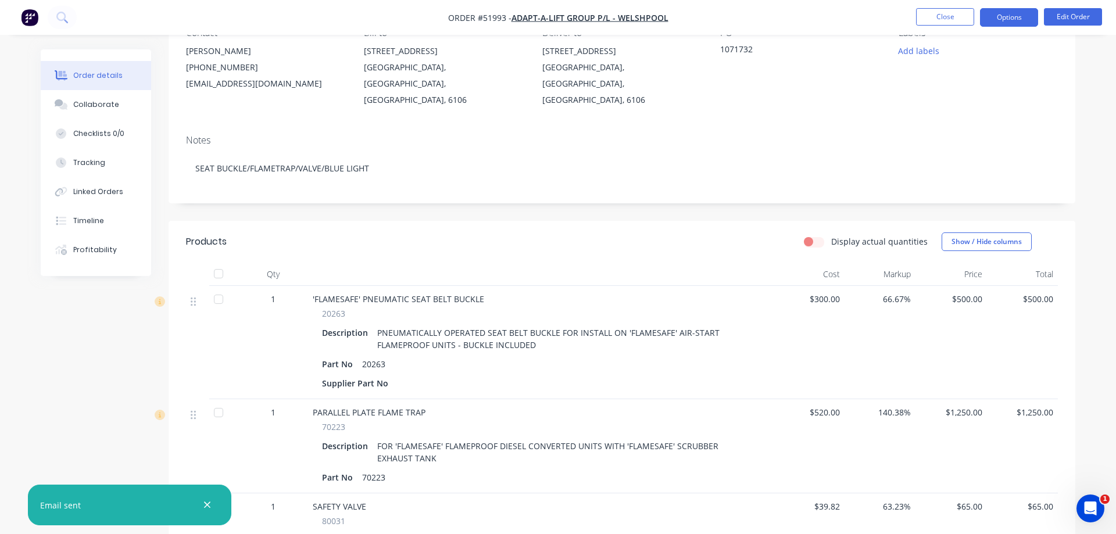
click at [1004, 20] on button "Options" at bounding box center [1009, 17] width 58 height 19
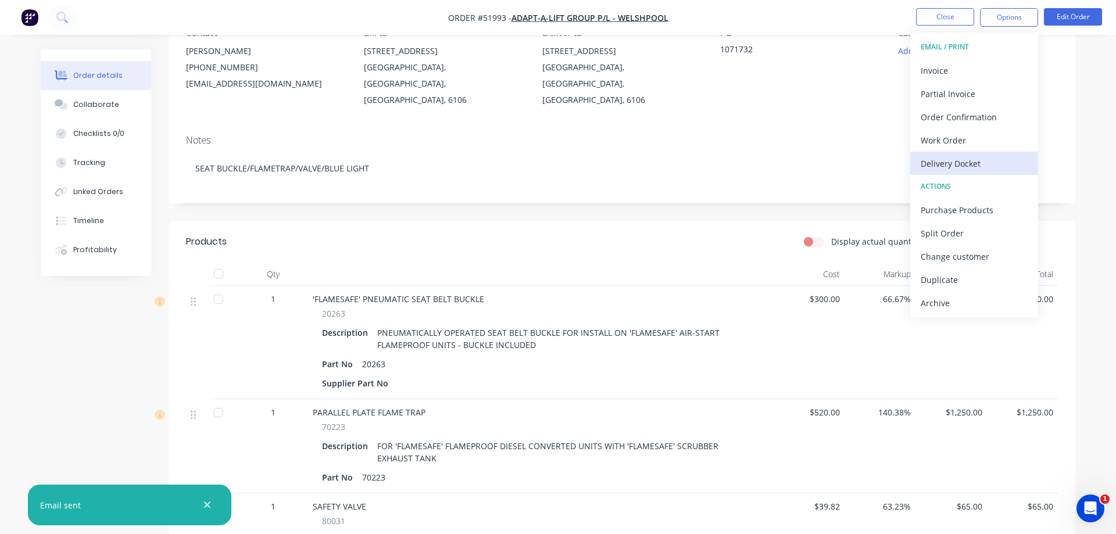
click at [952, 162] on div "Delivery Docket" at bounding box center [974, 163] width 107 height 17
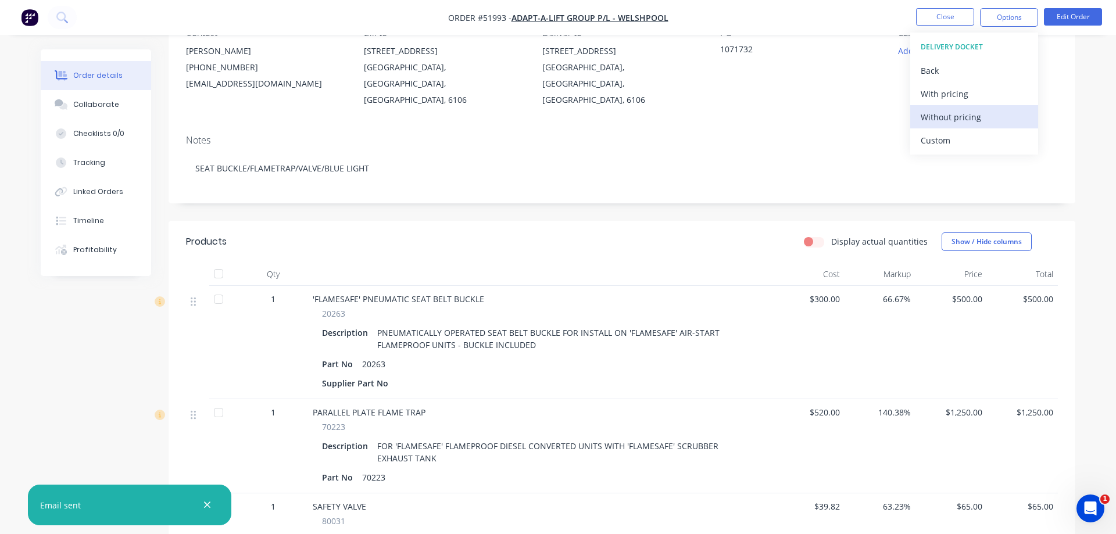
click at [954, 119] on div "Without pricing" at bounding box center [974, 117] width 107 height 17
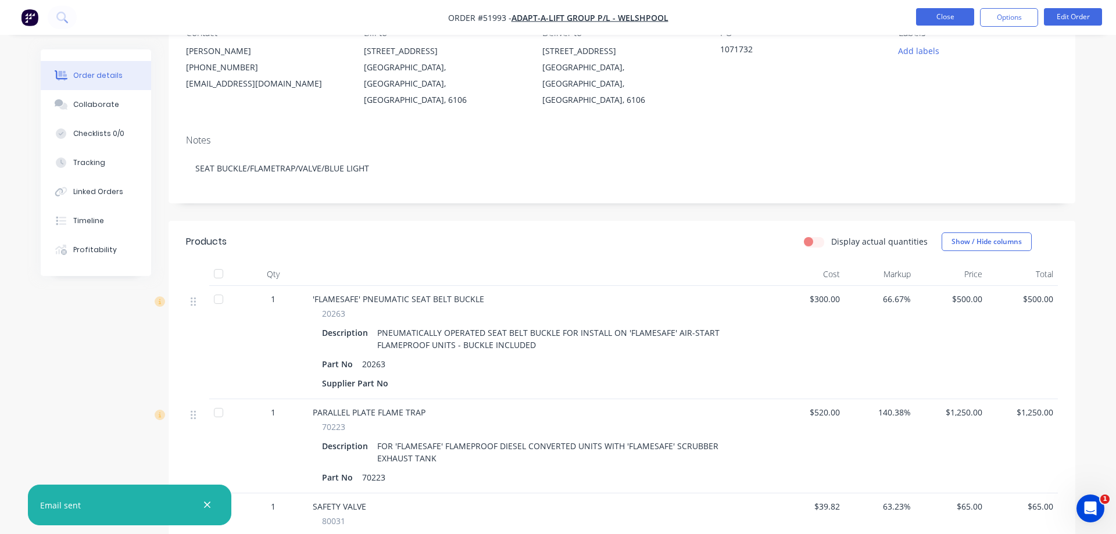
click at [936, 17] on button "Close" at bounding box center [945, 16] width 58 height 17
